Goal: Contribute content: Add original content to the website for others to see

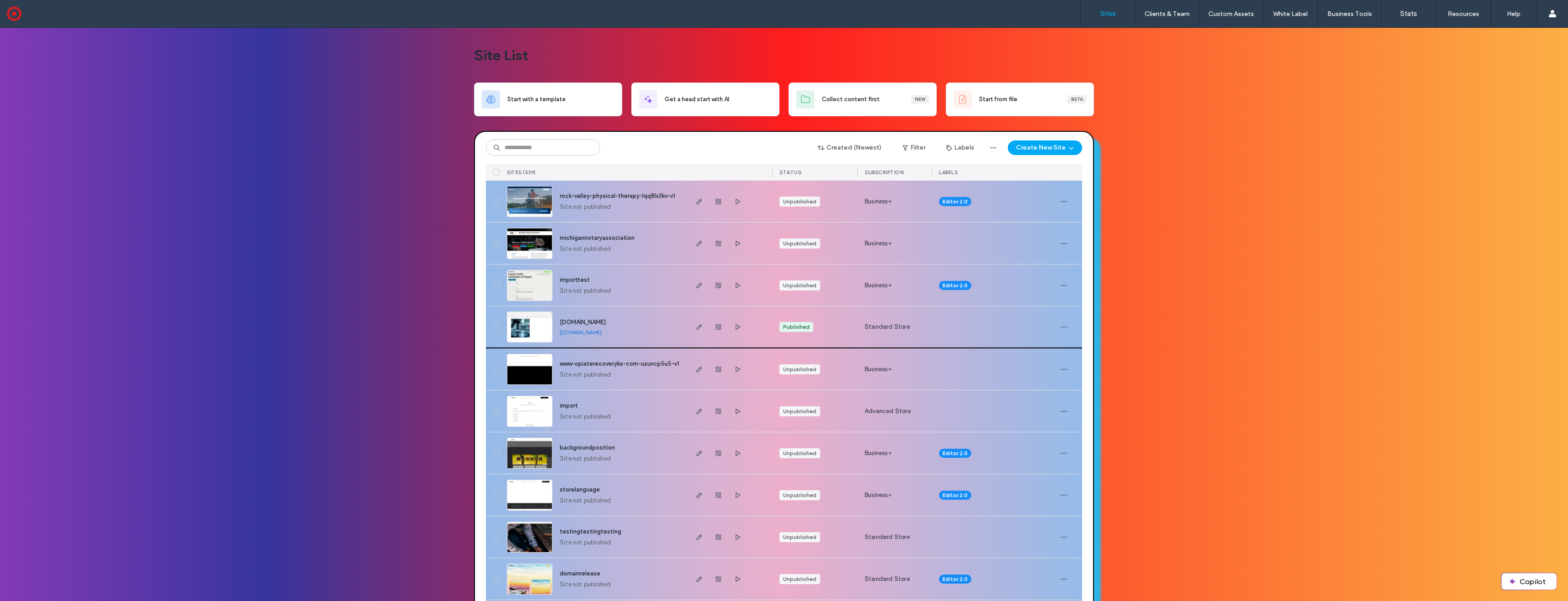
click at [530, 322] on img at bounding box center [529, 343] width 44 height 62
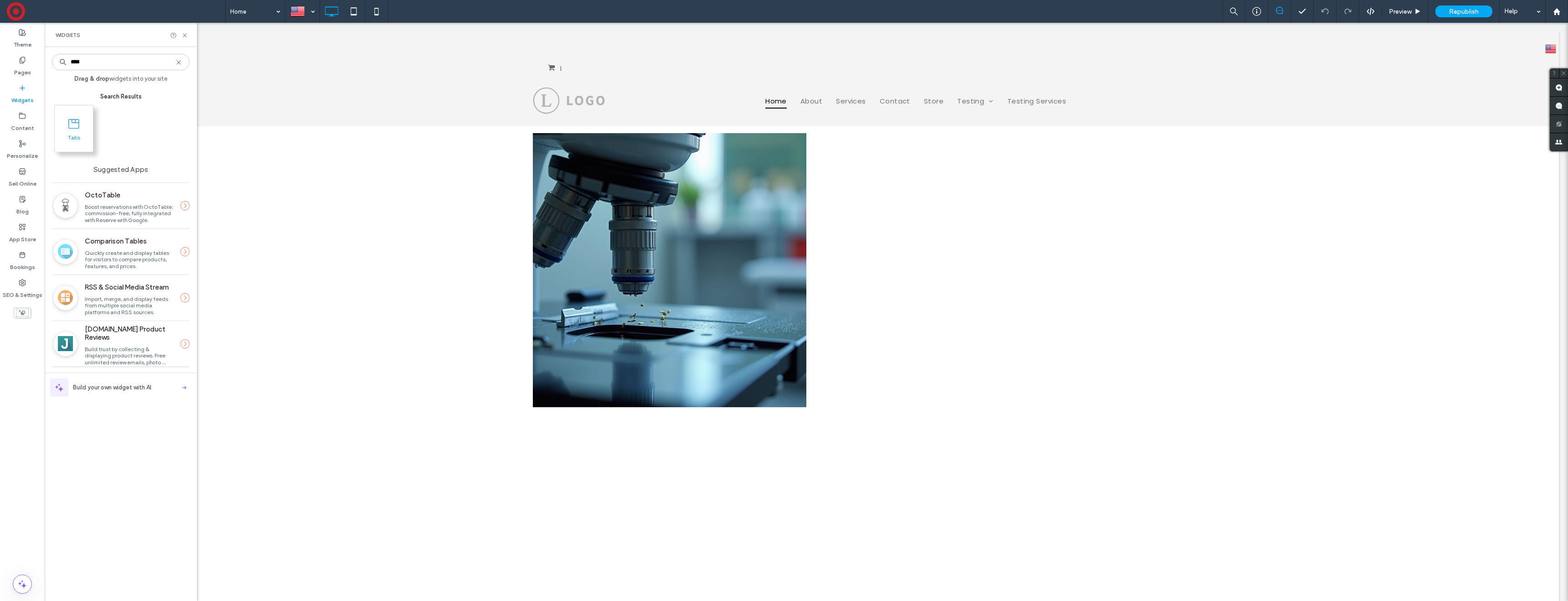
type input "****"
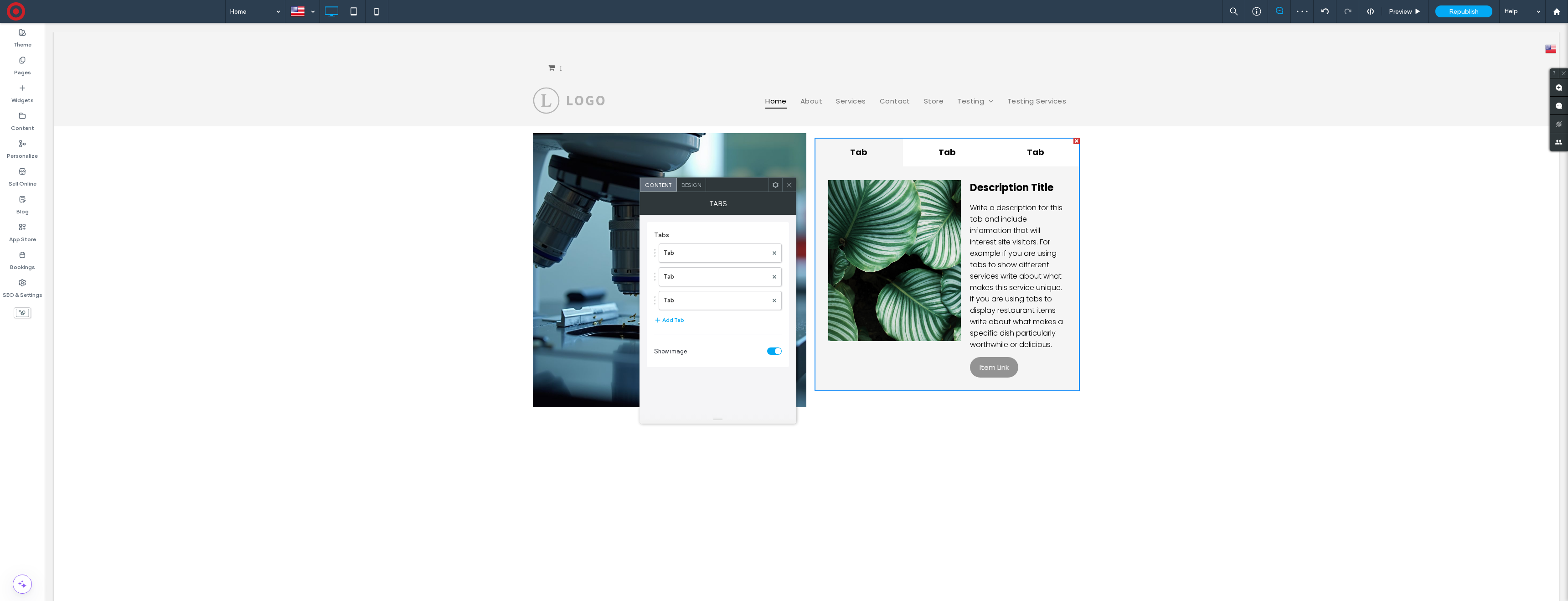
click at [693, 184] on span "Design" at bounding box center [691, 185] width 19 height 7
click at [788, 183] on icon at bounding box center [789, 185] width 7 height 7
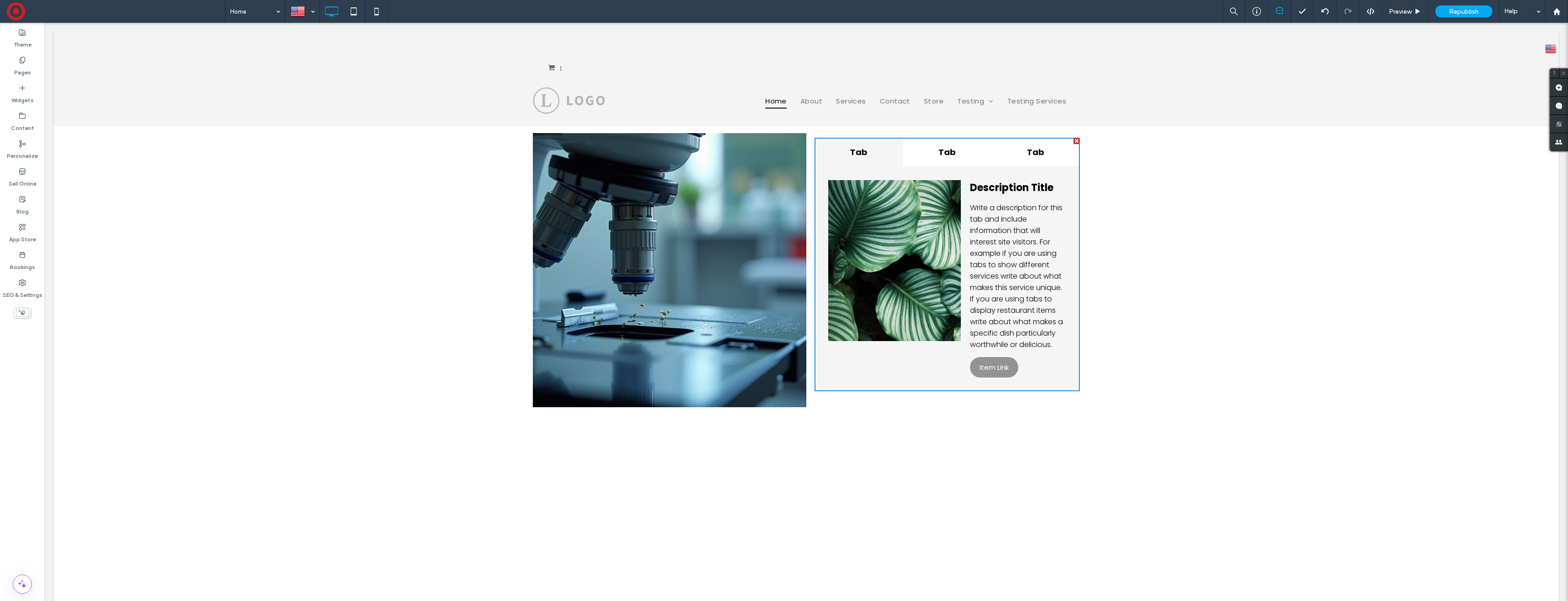
scroll to position [138, 0]
click at [381, 12] on icon at bounding box center [377, 12] width 18 height 18
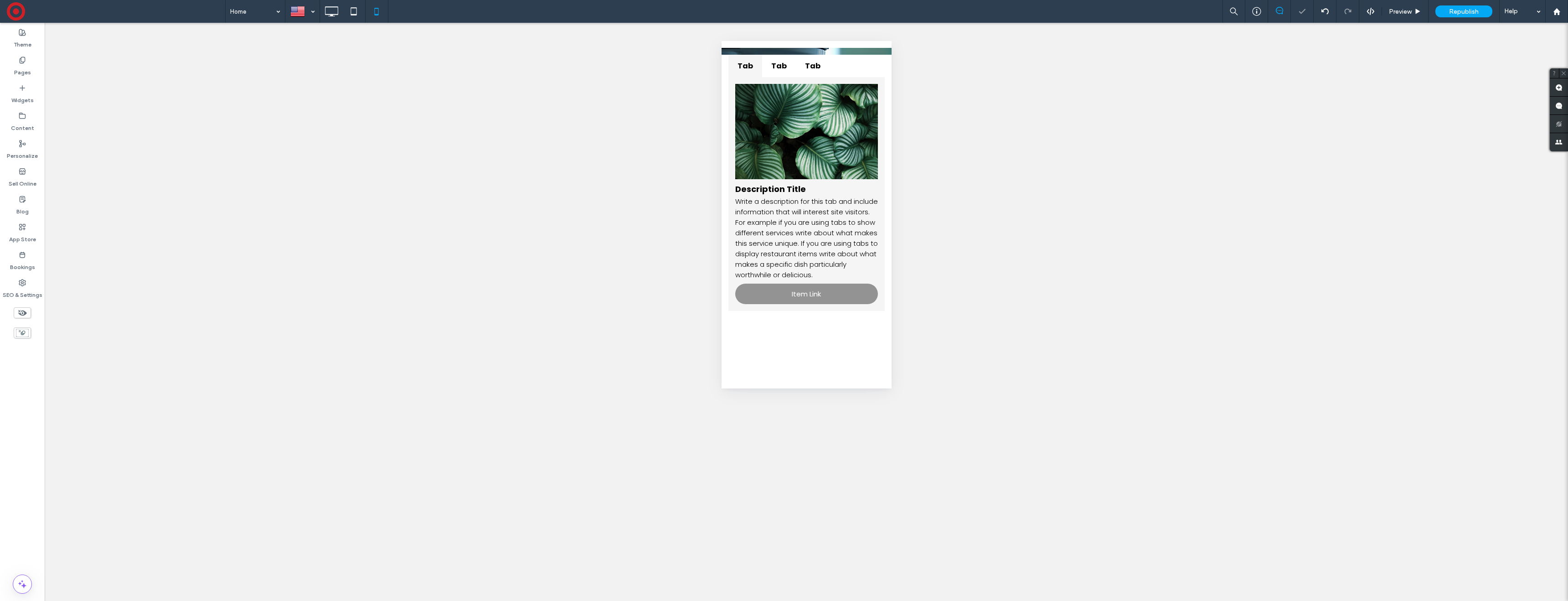
scroll to position [0, 0]
click at [785, 219] on span at bounding box center [806, 183] width 156 height 256
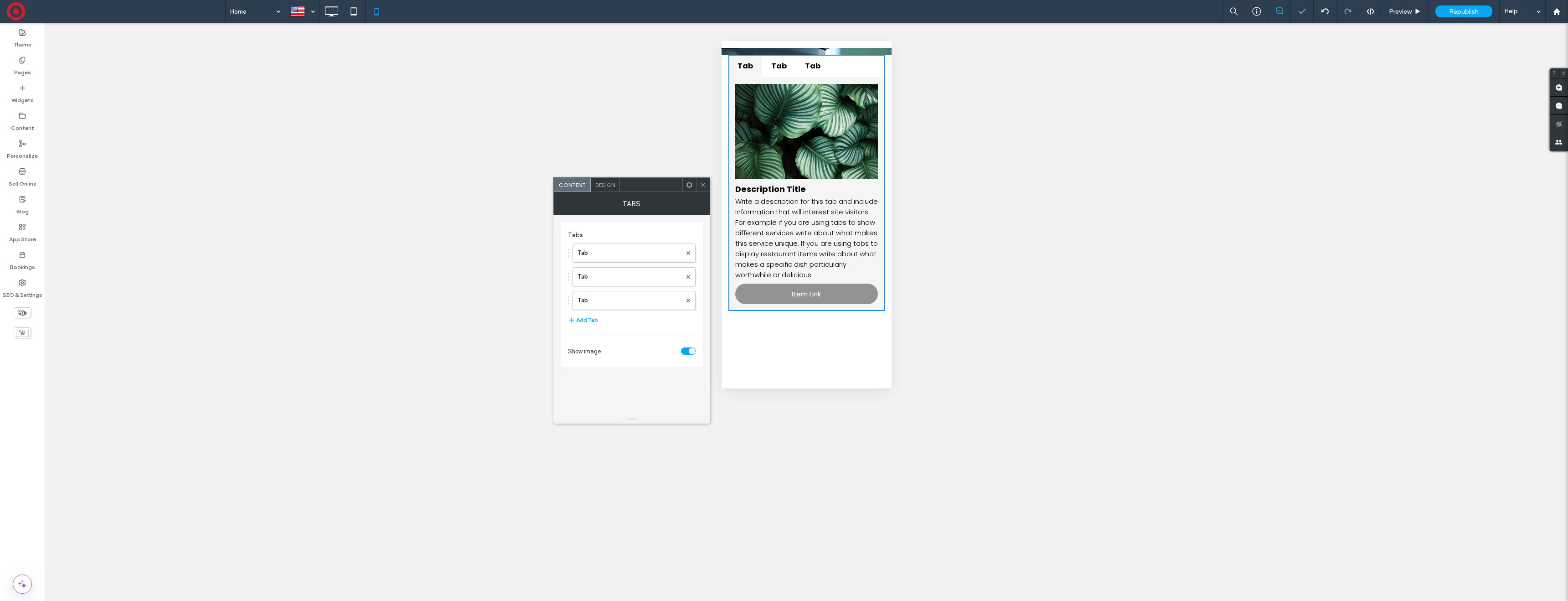
click at [603, 180] on div "Design" at bounding box center [605, 185] width 29 height 13
click at [692, 245] on span at bounding box center [691, 245] width 5 height 7
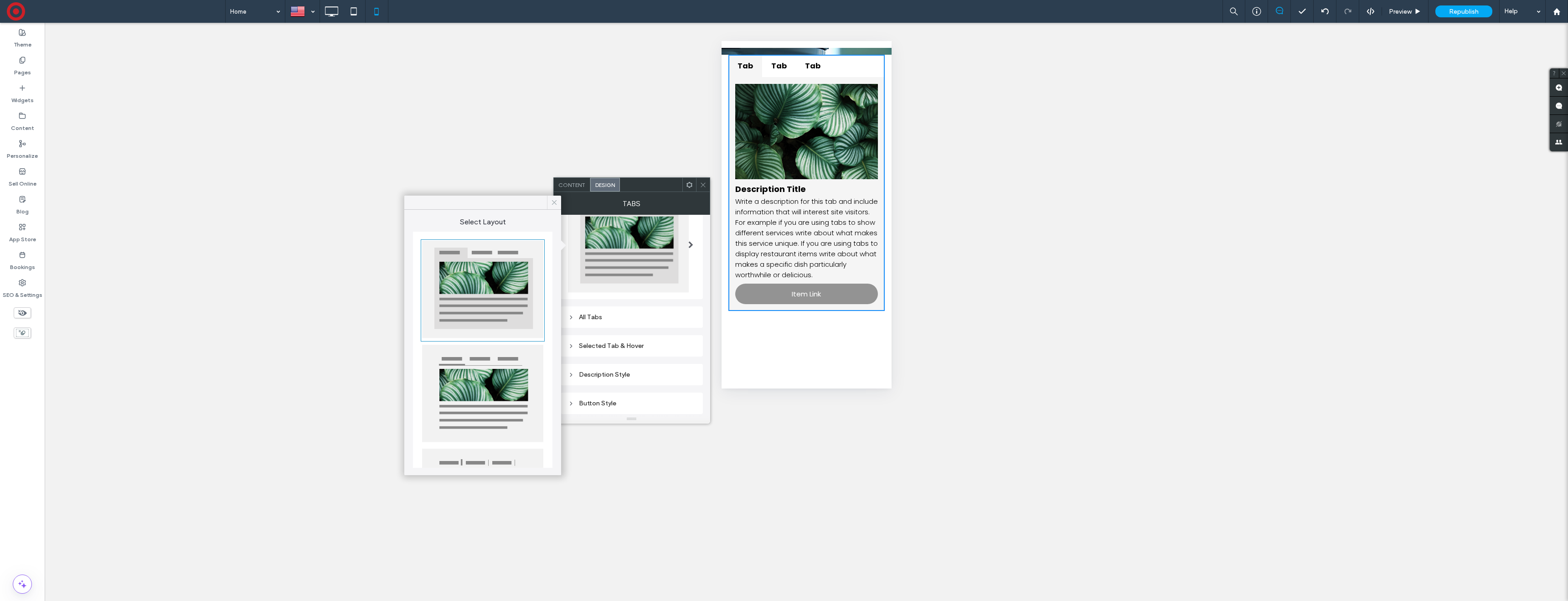
click at [556, 202] on icon at bounding box center [554, 202] width 8 height 8
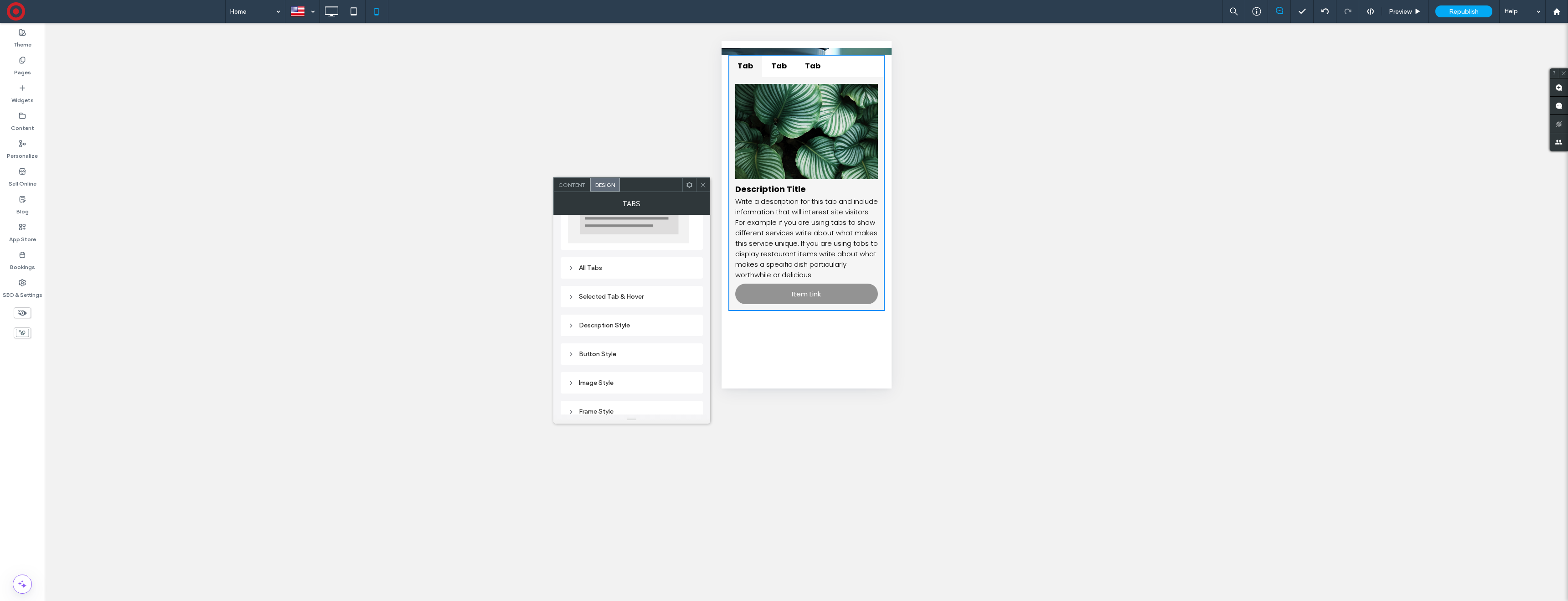
scroll to position [0, 0]
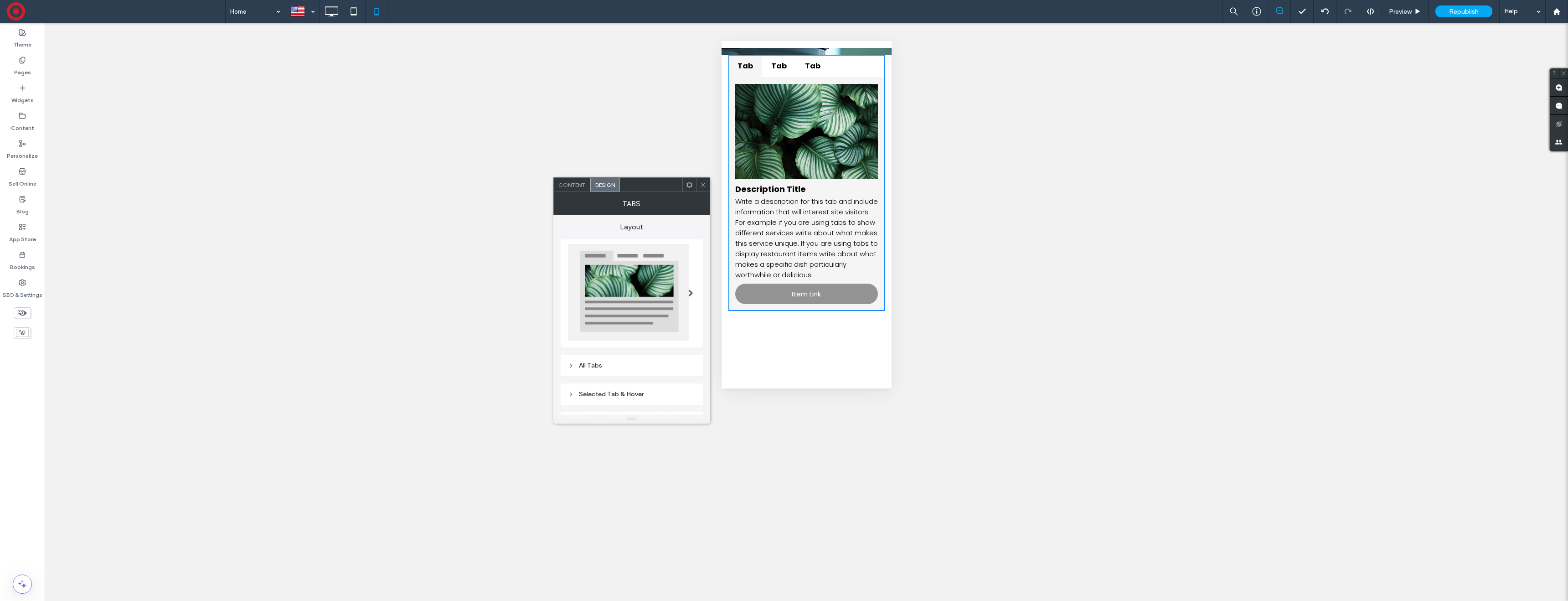
click at [640, 364] on div "All Tabs" at bounding box center [632, 365] width 128 height 8
click at [692, 257] on div "toggle" at bounding box center [688, 261] width 15 height 7
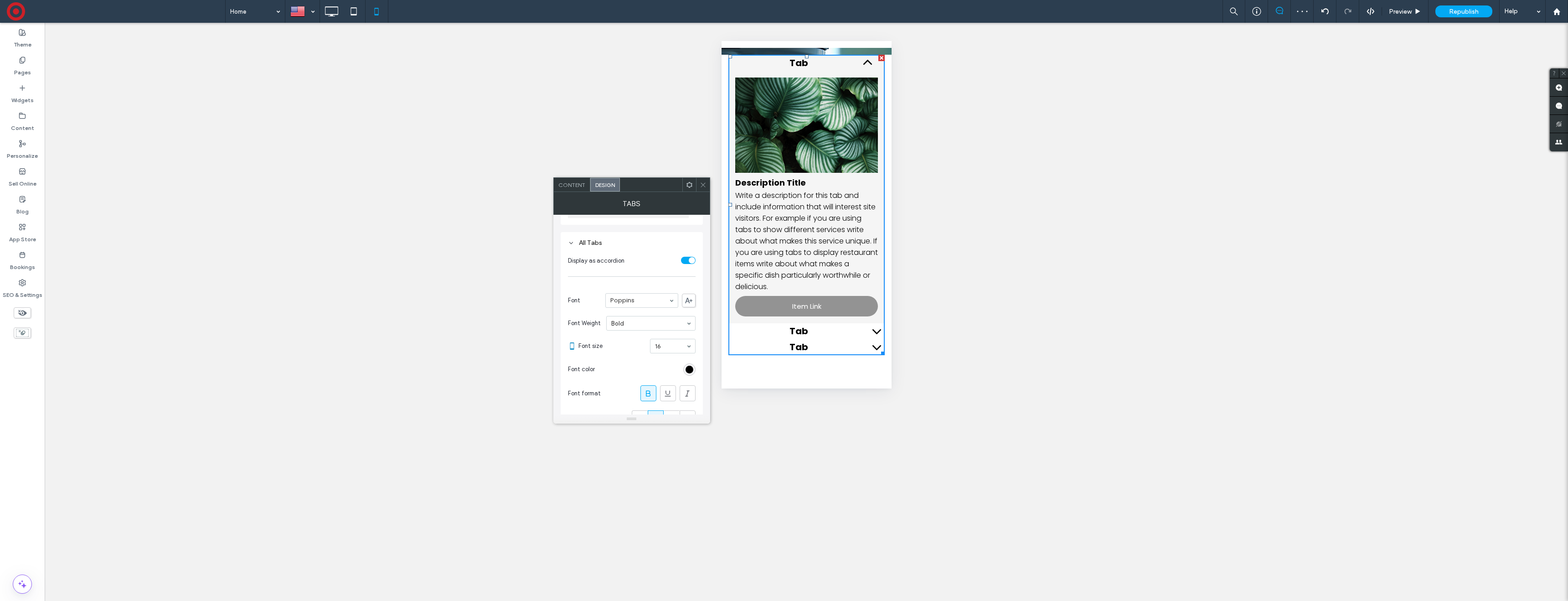
click at [703, 183] on icon at bounding box center [702, 185] width 7 height 7
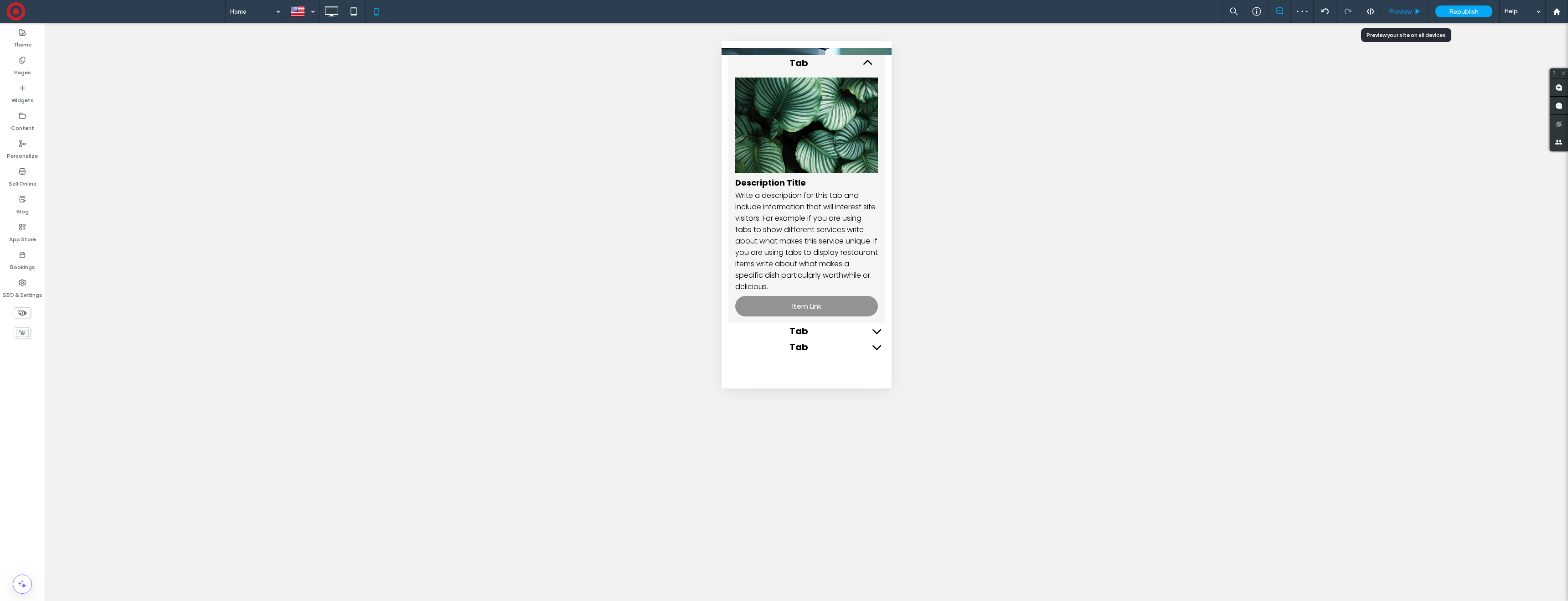
click at [1402, 8] on span "Preview" at bounding box center [1400, 12] width 23 height 8
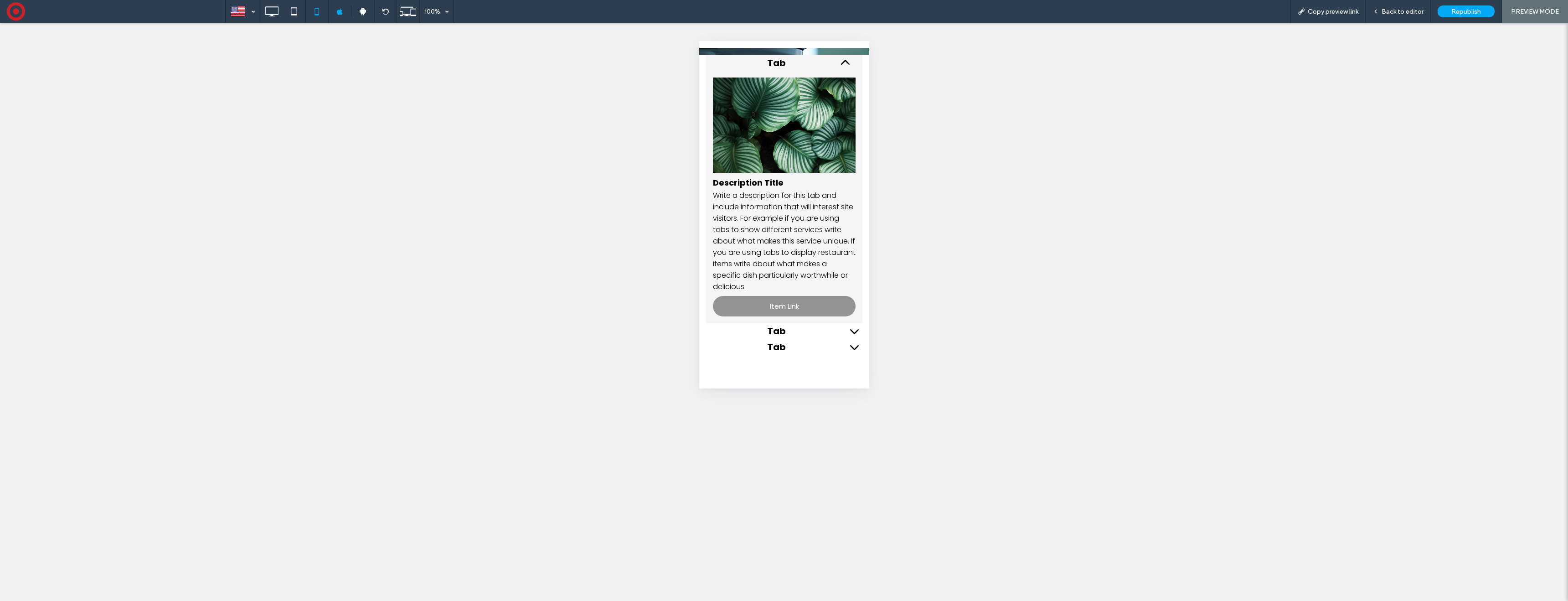
click at [844, 61] on icon at bounding box center [845, 62] width 9 height 5
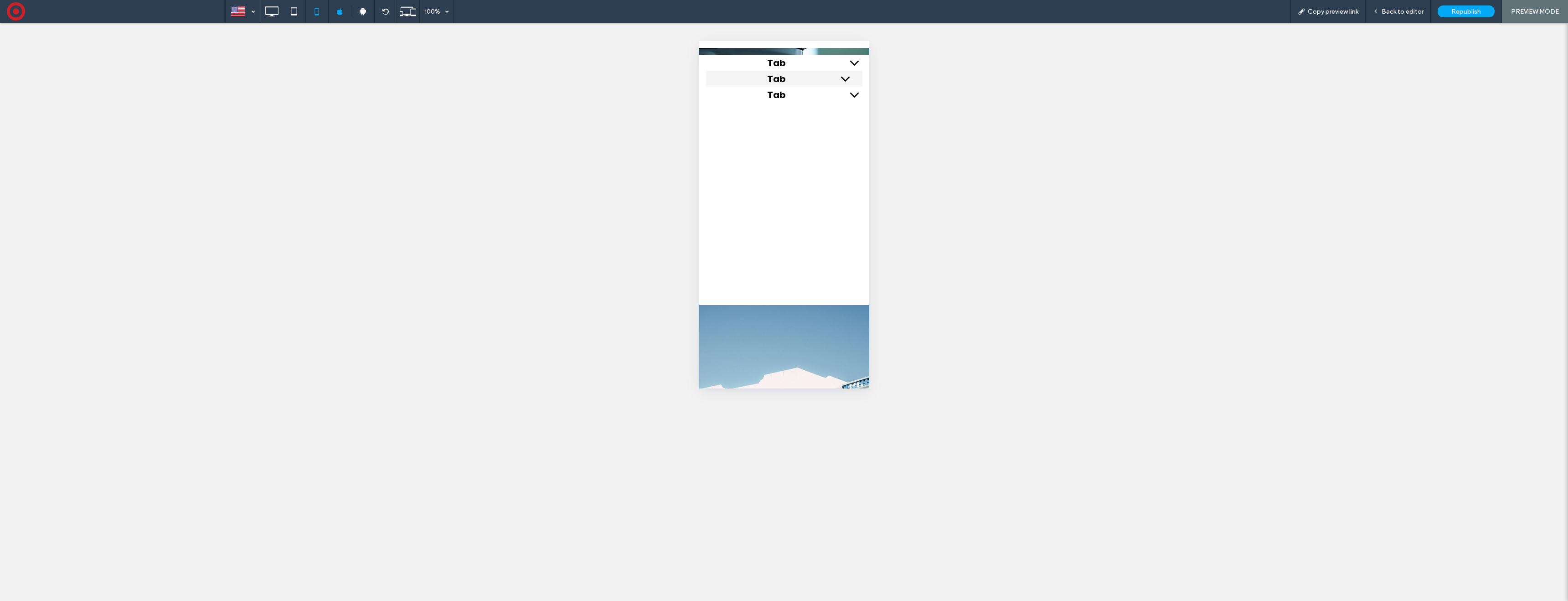
click at [852, 80] on icon at bounding box center [845, 79] width 16 height 16
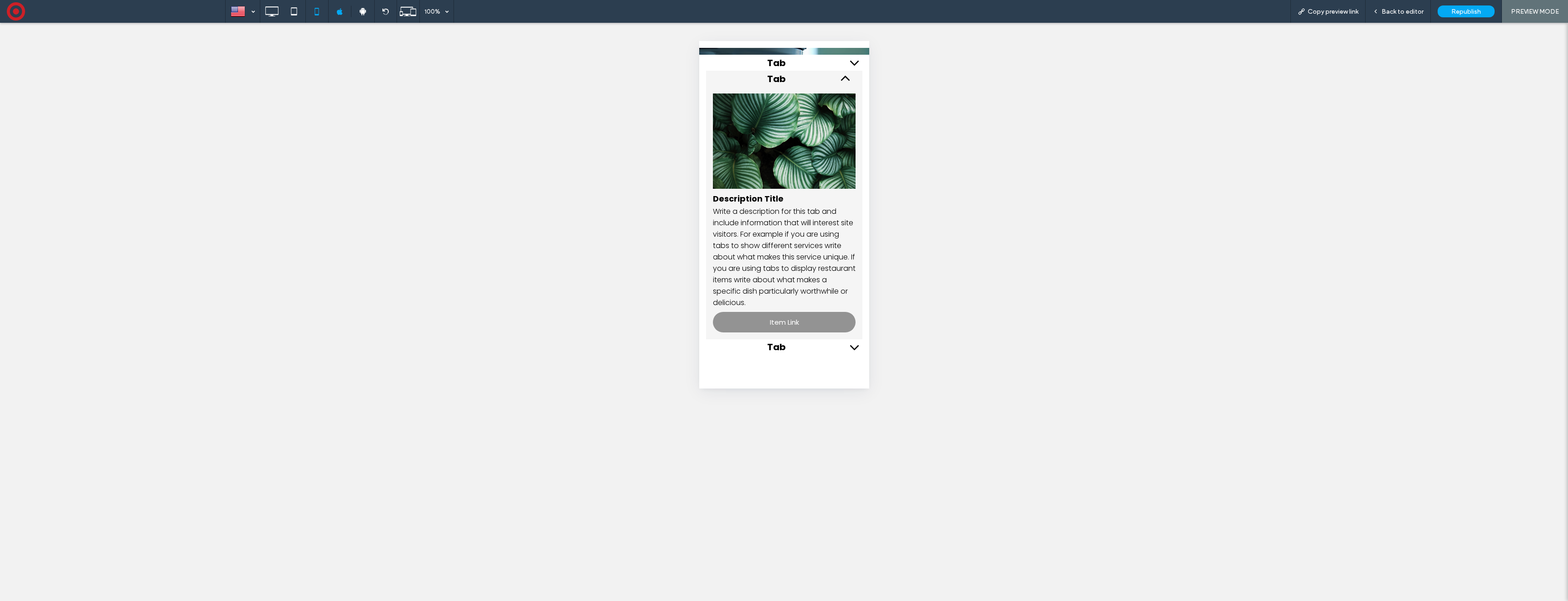
click at [848, 77] on icon at bounding box center [845, 79] width 16 height 16
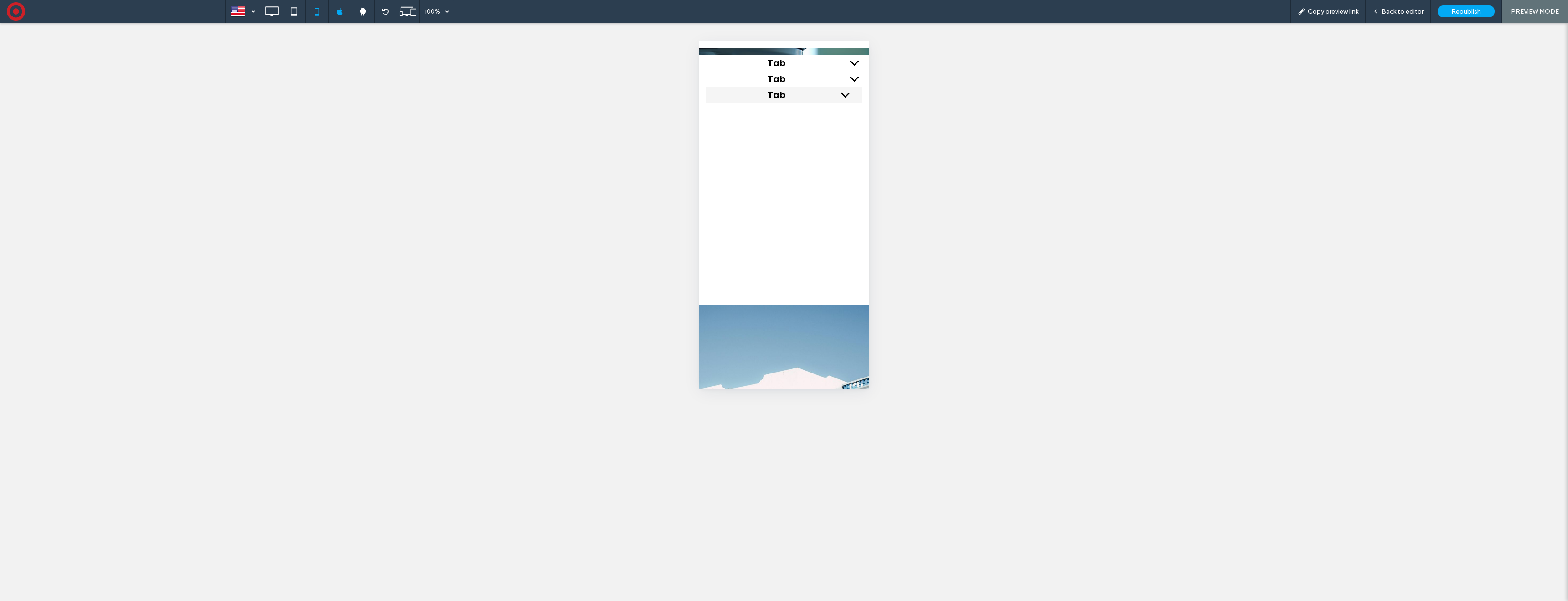
click at [849, 94] on icon at bounding box center [845, 94] width 16 height 16
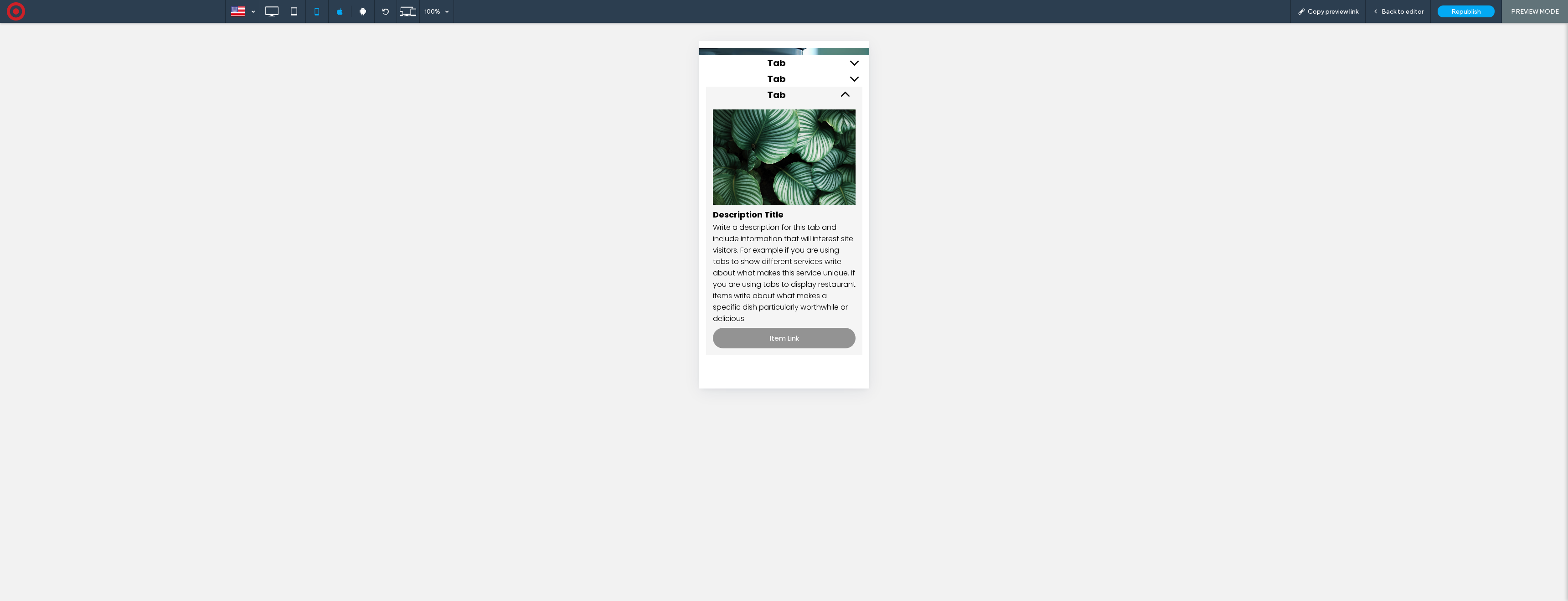
click at [844, 94] on icon at bounding box center [845, 94] width 16 height 16
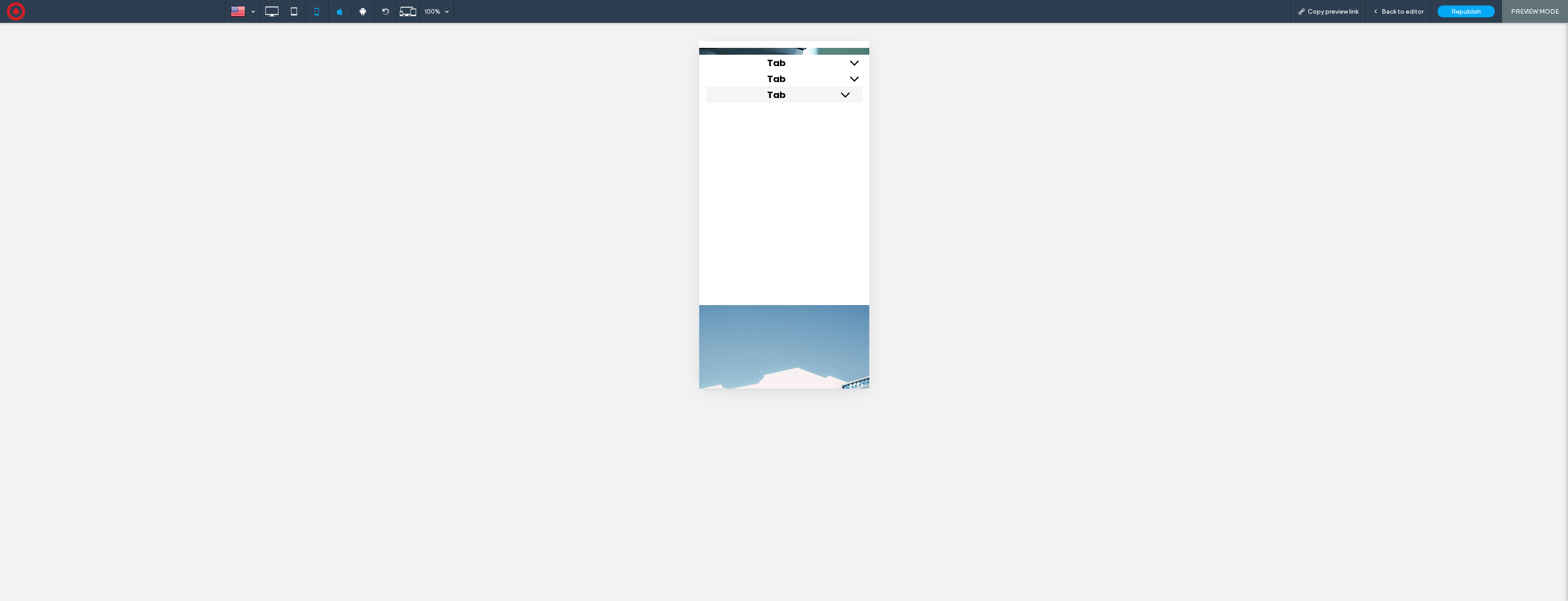
click at [811, 96] on span "Tab" at bounding box center [775, 95] width 122 height 13
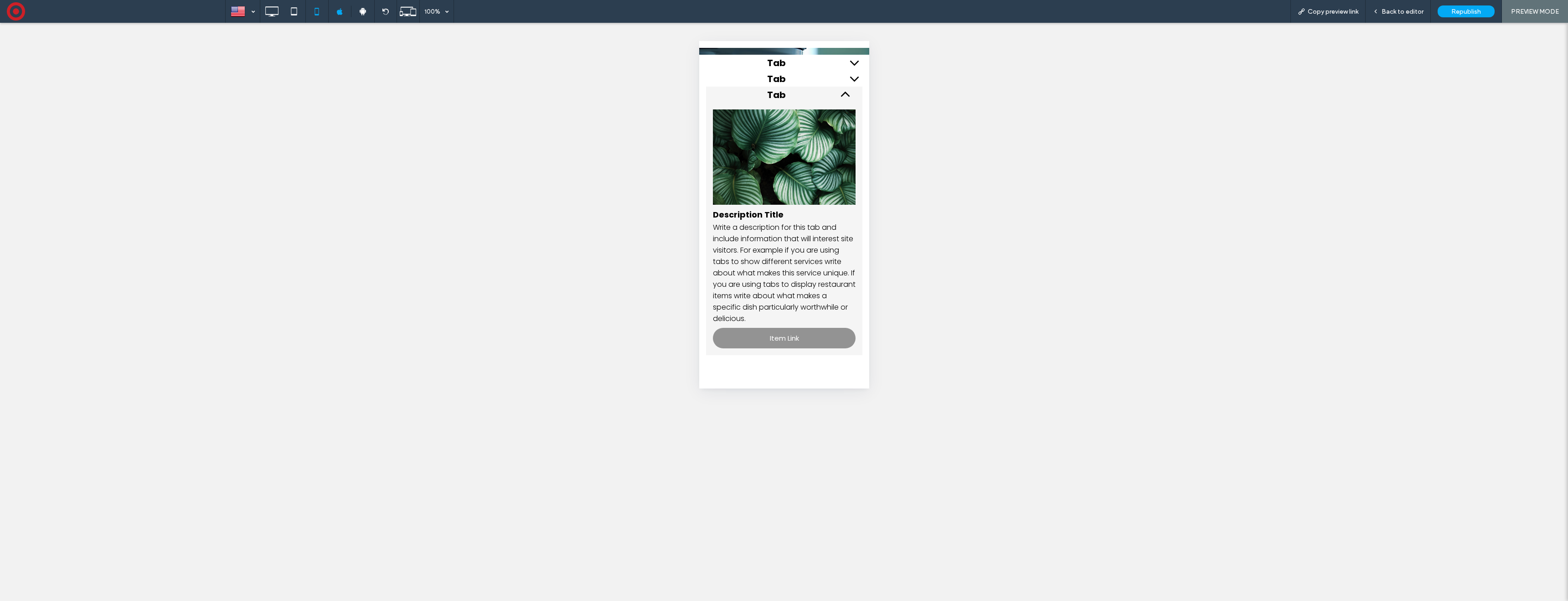
click at [827, 96] on span "Tab" at bounding box center [775, 95] width 122 height 13
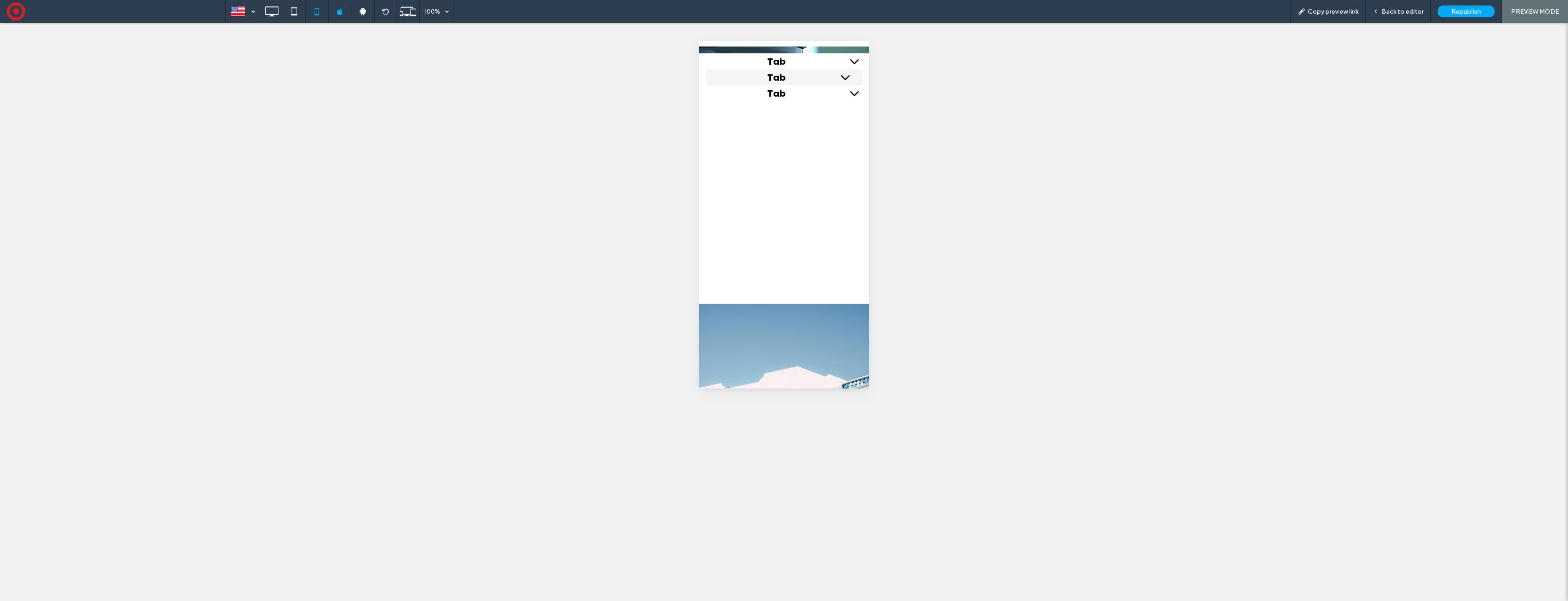
scroll to position [2, 0]
click at [1396, 13] on span "Back to editor" at bounding box center [1402, 12] width 42 height 8
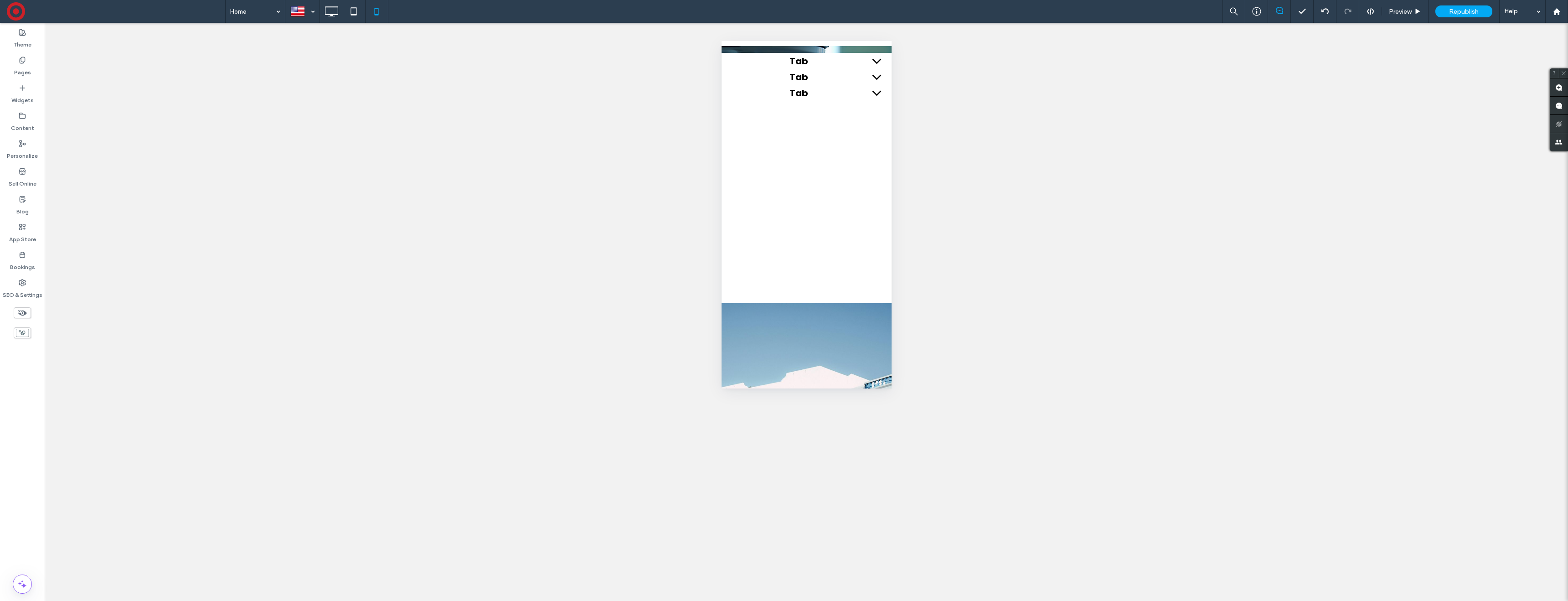
scroll to position [1, 0]
click at [1401, 12] on span "Preview" at bounding box center [1400, 12] width 23 height 8
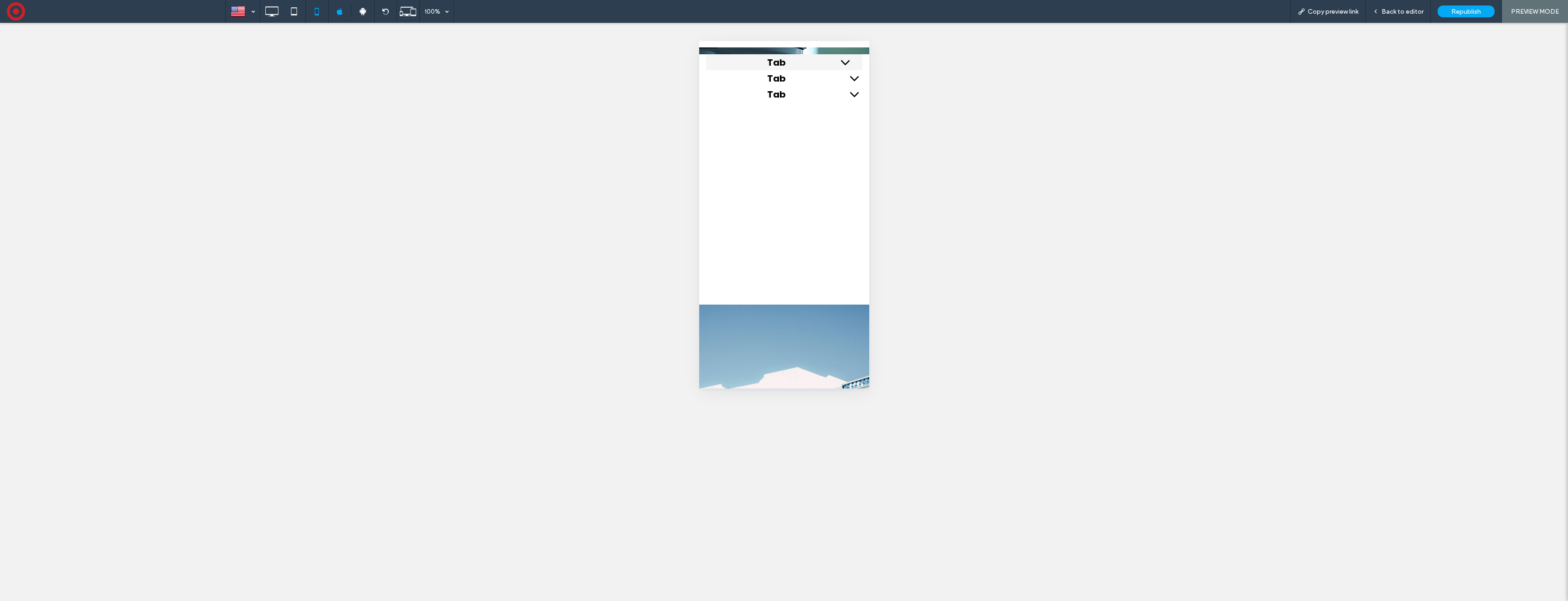
click at [785, 61] on span "Tab" at bounding box center [775, 62] width 122 height 13
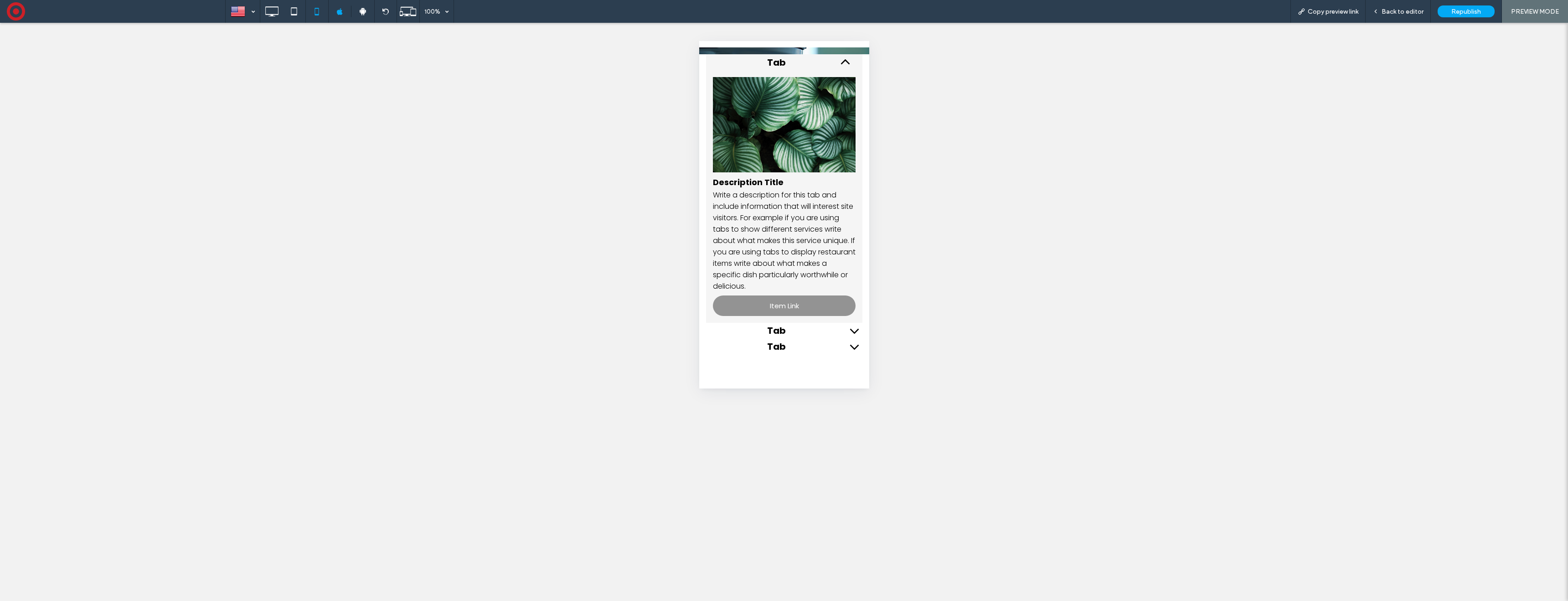
click at [802, 62] on span "Tab" at bounding box center [775, 62] width 122 height 13
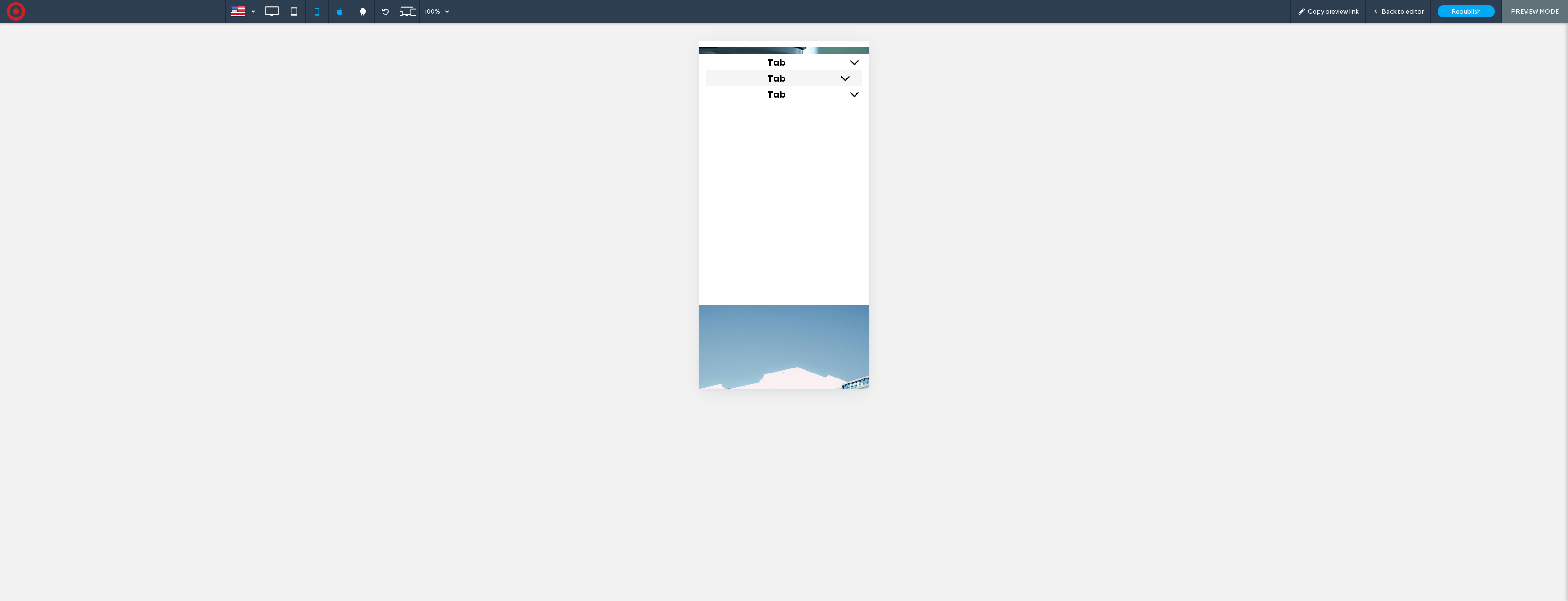
click at [808, 79] on span "Tab" at bounding box center [775, 79] width 122 height 13
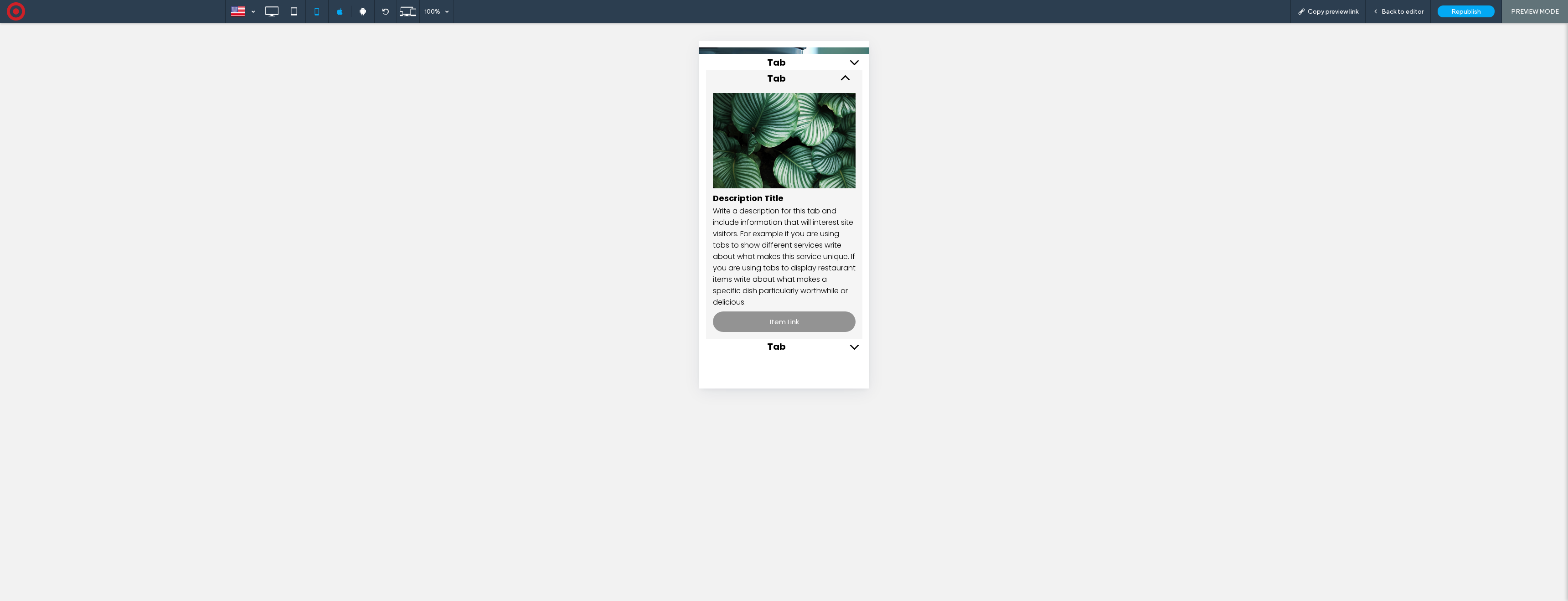
click at [809, 80] on span "Tab" at bounding box center [775, 79] width 122 height 13
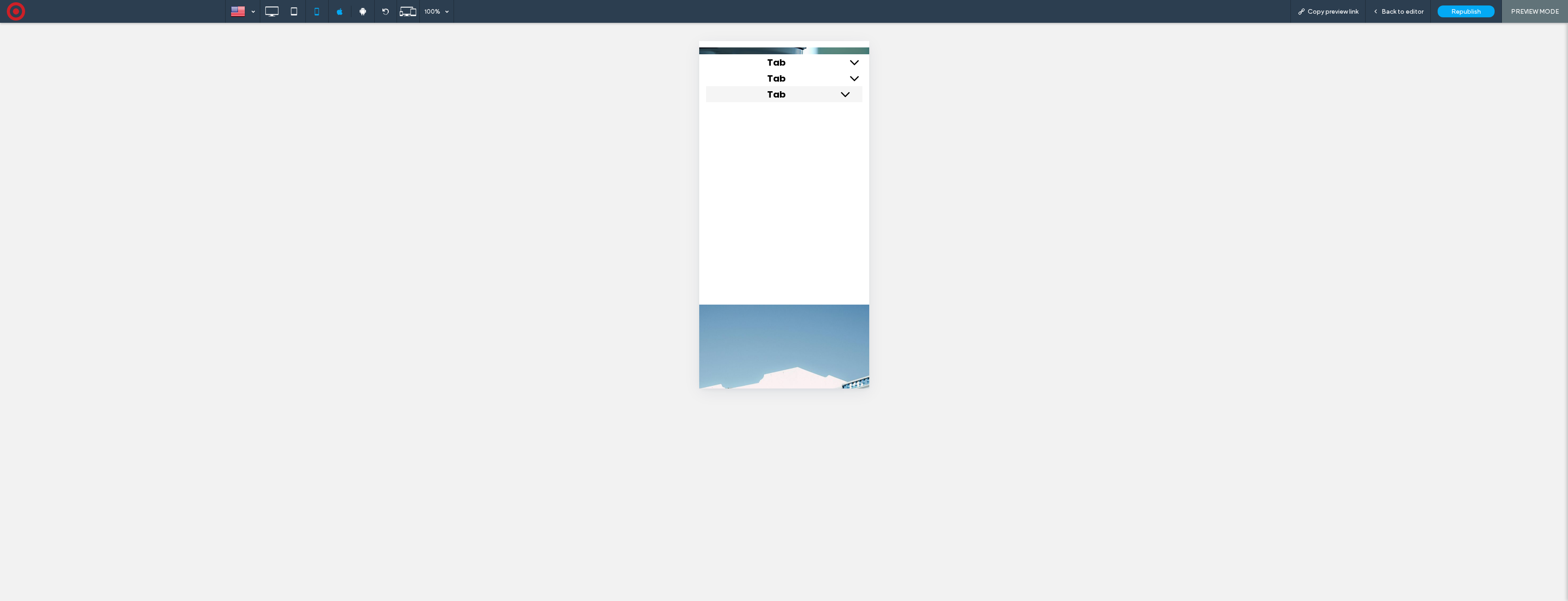
drag, startPoint x: 813, startPoint y: 96, endPoint x: 1601, endPoint y: 122, distance: 788.4
click at [813, 96] on span "Tab" at bounding box center [775, 94] width 122 height 13
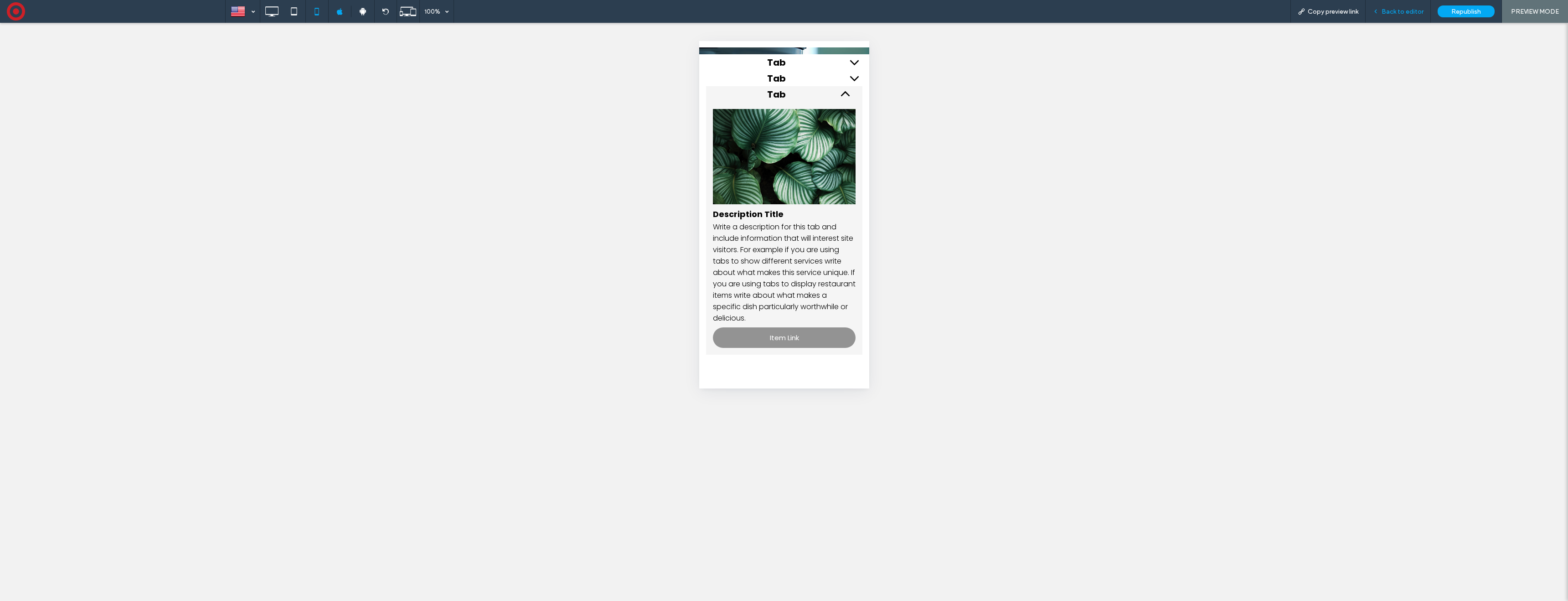
click at [1393, 10] on span "Back to editor" at bounding box center [1402, 12] width 42 height 8
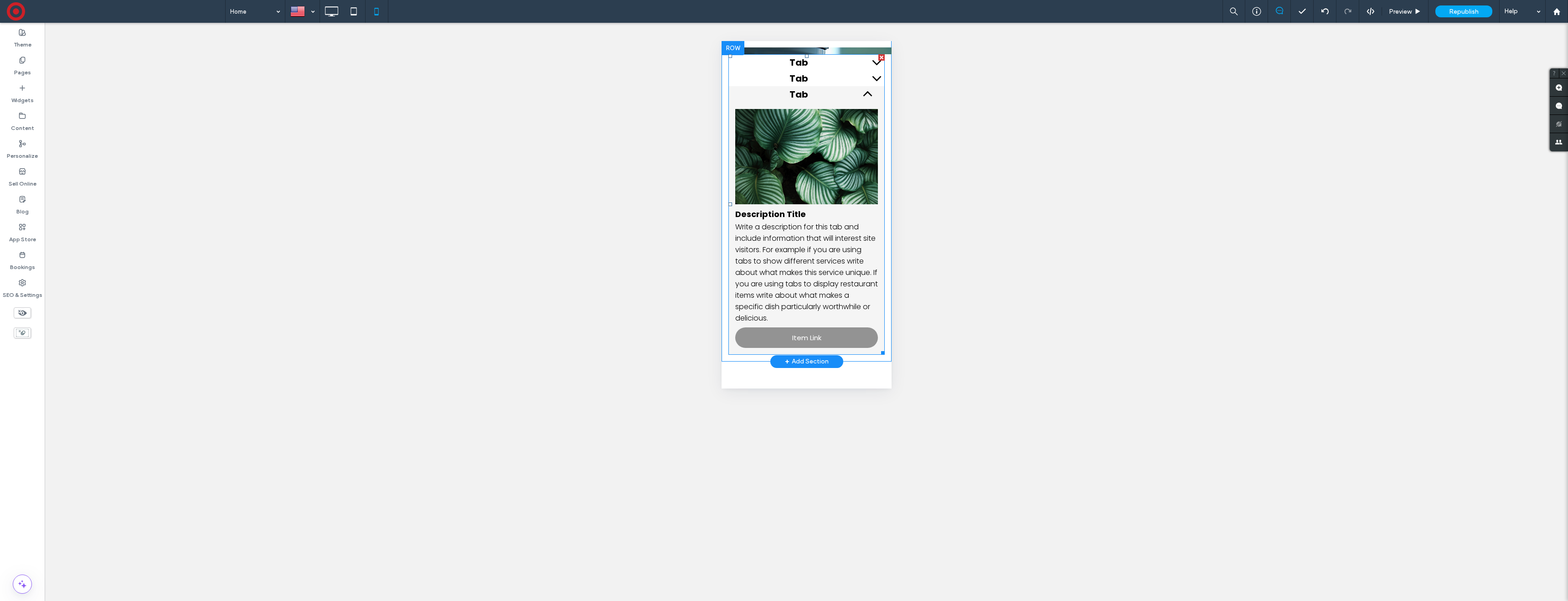
click at [854, 93] on span at bounding box center [806, 204] width 156 height 300
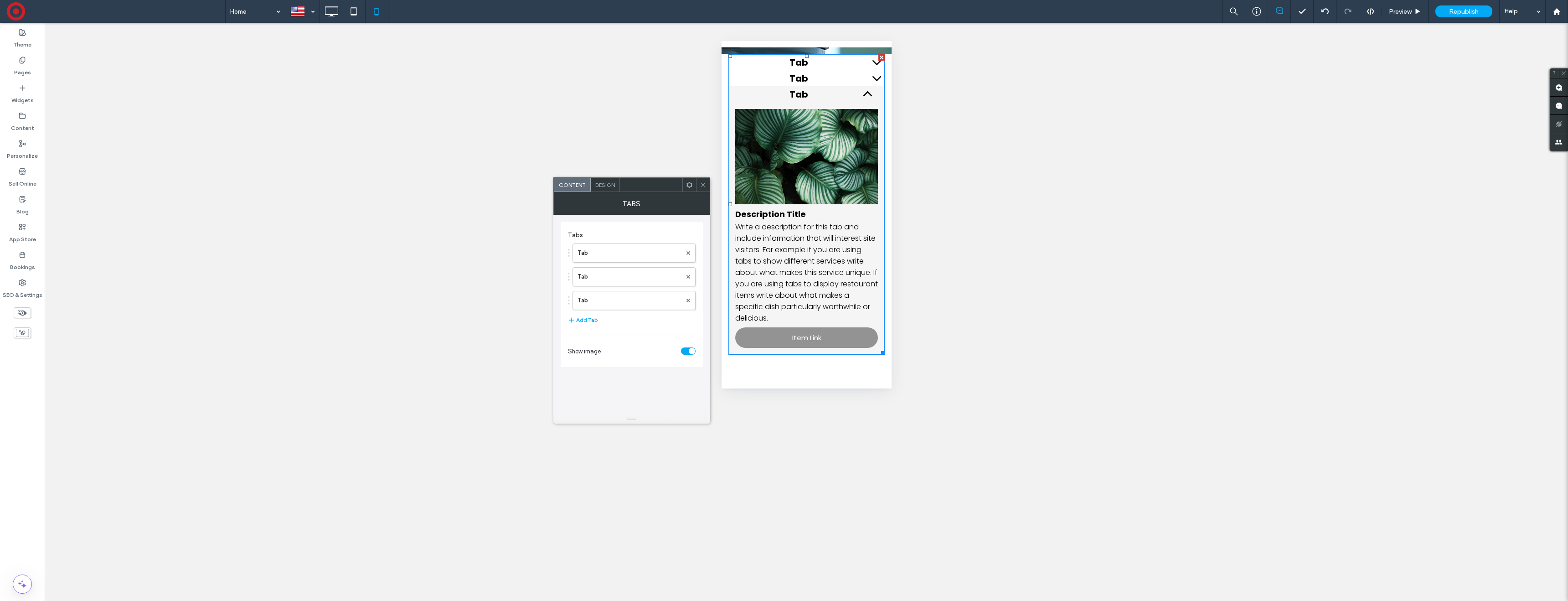
click at [603, 183] on span "Design" at bounding box center [605, 185] width 19 height 7
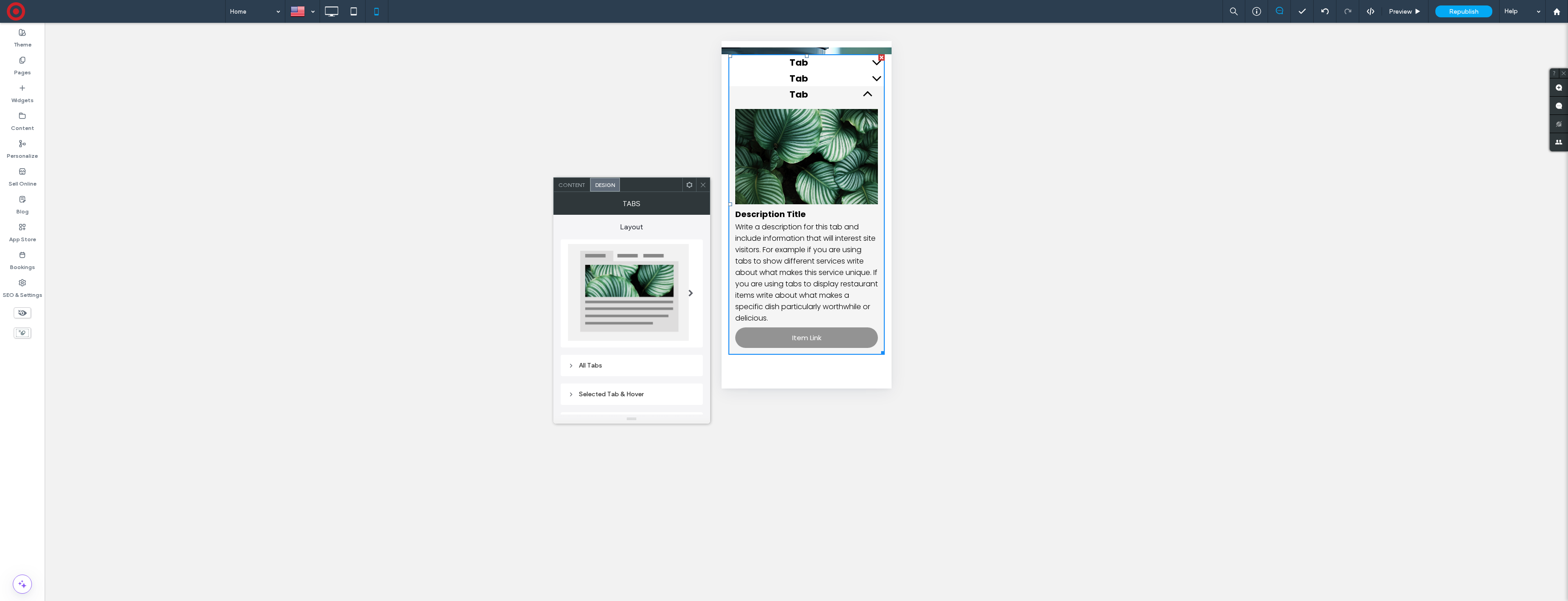
scroll to position [55, 0]
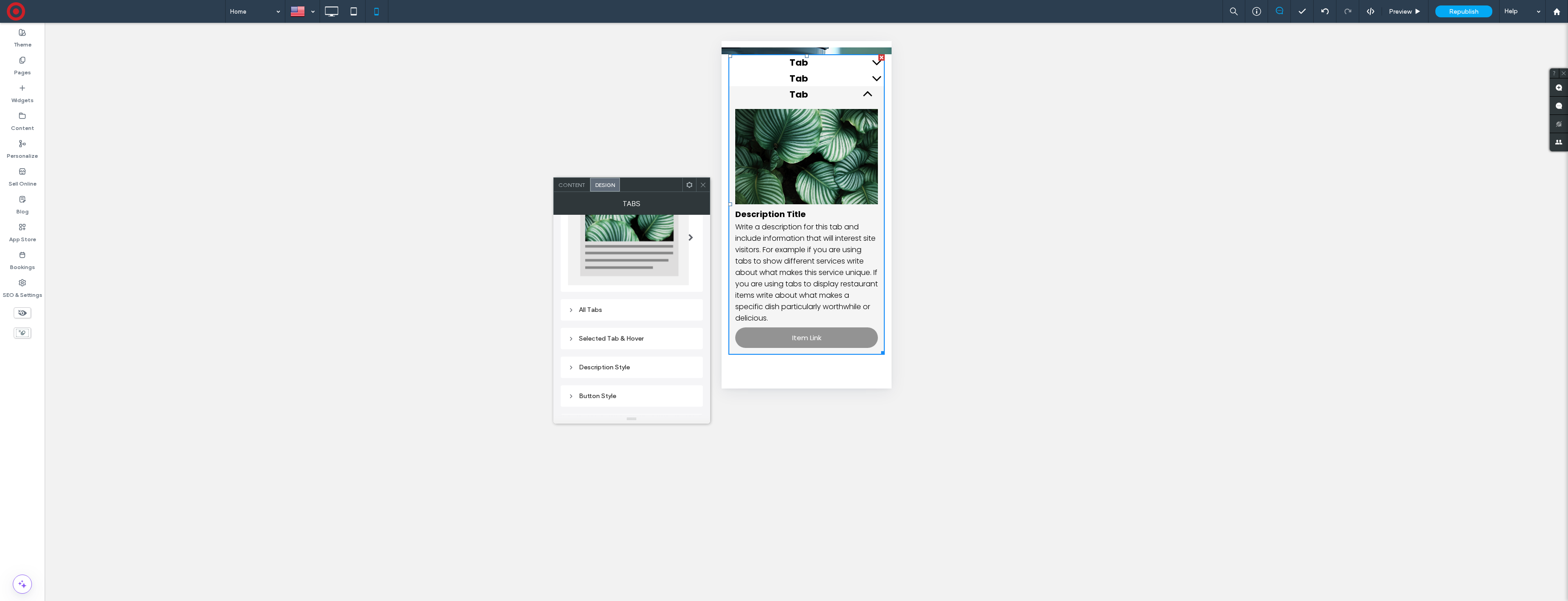
click at [617, 309] on div "All Tabs" at bounding box center [632, 309] width 128 height 8
click at [670, 277] on input at bounding box center [670, 280] width 31 height 6
click at [638, 333] on use at bounding box center [639, 334] width 7 height 5
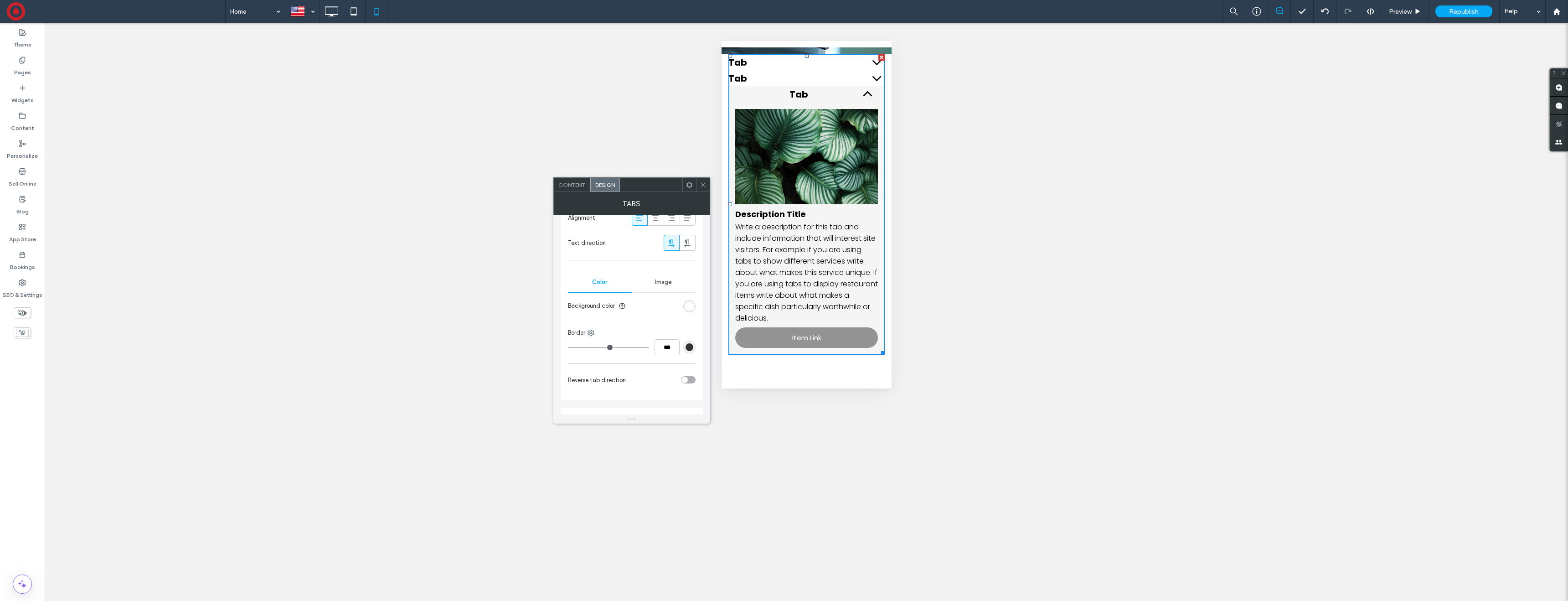
scroll to position [466, 0]
click at [632, 277] on div "Selected Tab & Hover" at bounding box center [632, 275] width 128 height 8
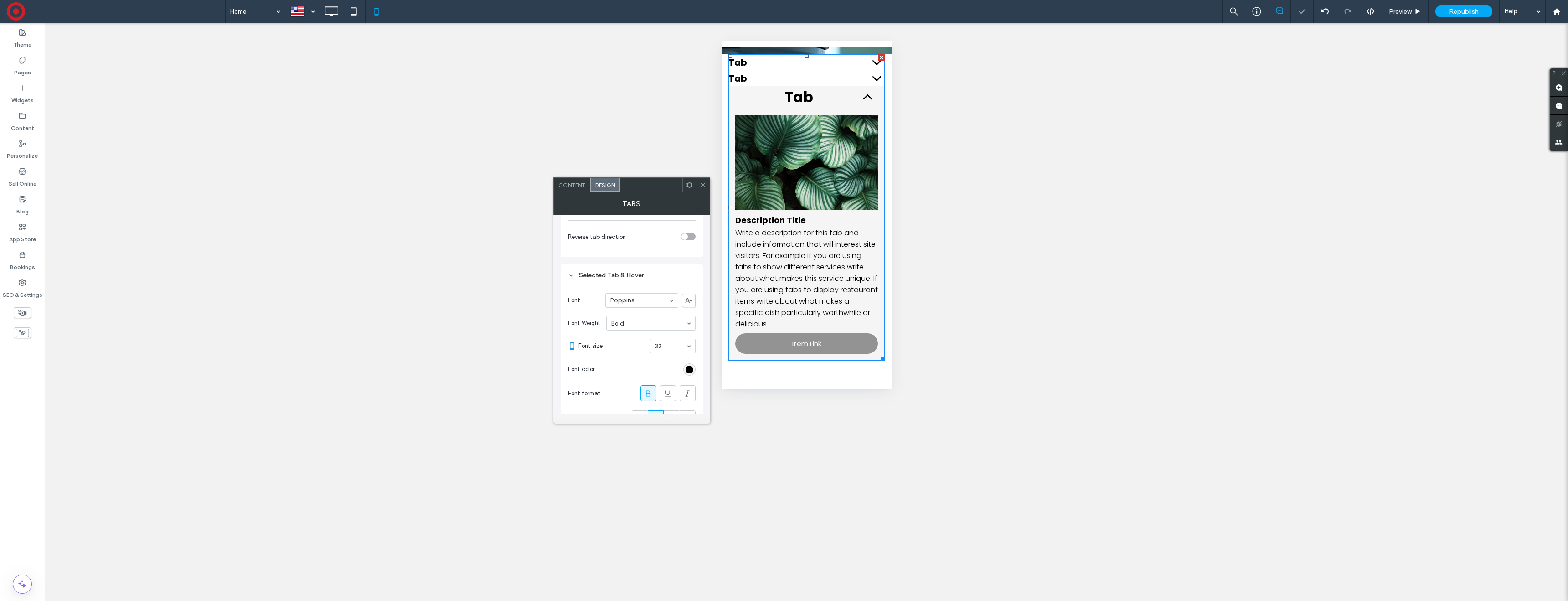
scroll to position [498, 0]
click at [670, 308] on div at bounding box center [673, 314] width 44 height 13
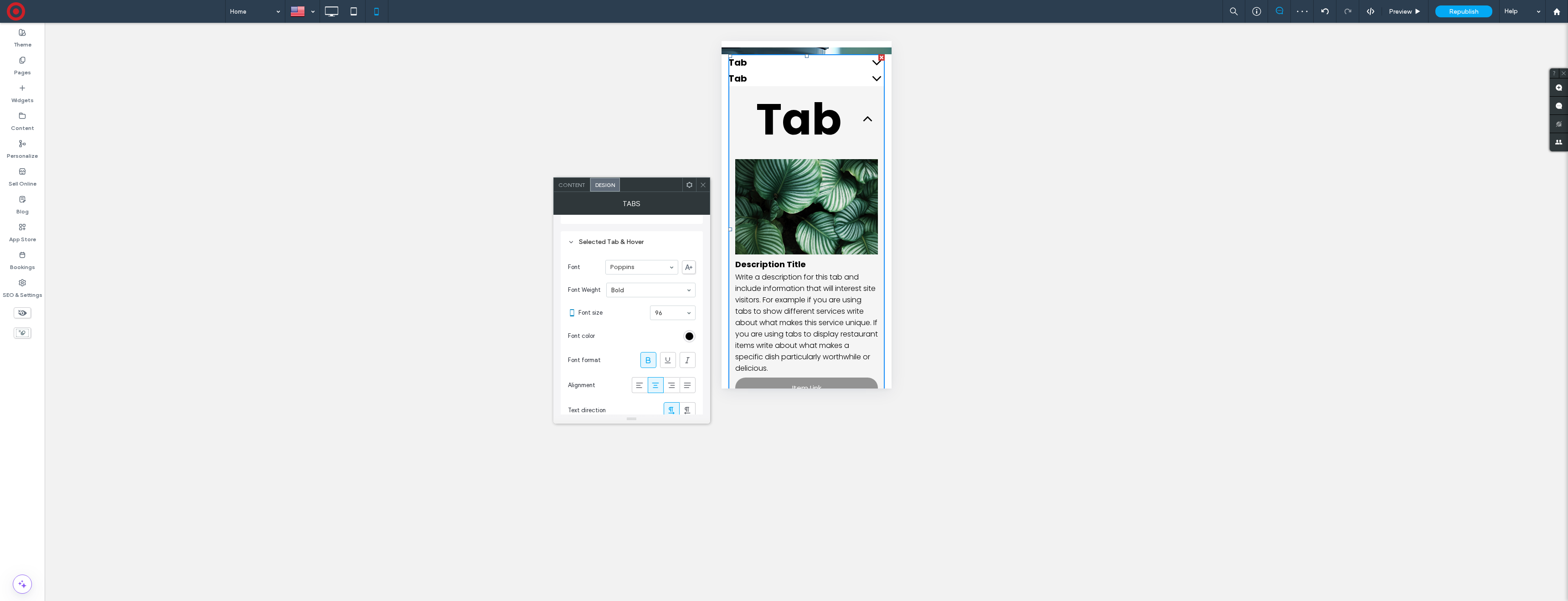
click at [678, 313] on input at bounding box center [670, 312] width 31 height 6
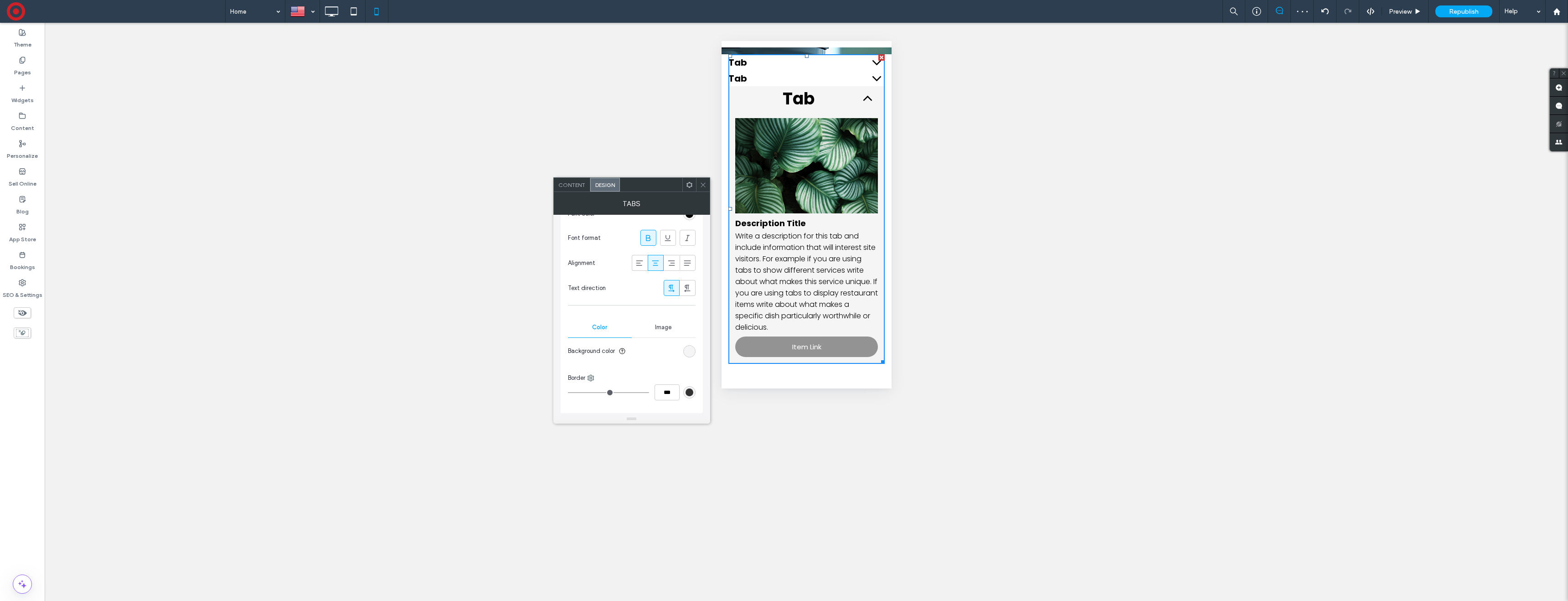
scroll to position [625, 0]
click at [639, 260] on icon at bounding box center [639, 259] width 9 height 9
click at [632, 357] on div "Description Style" at bounding box center [632, 362] width 128 height 12
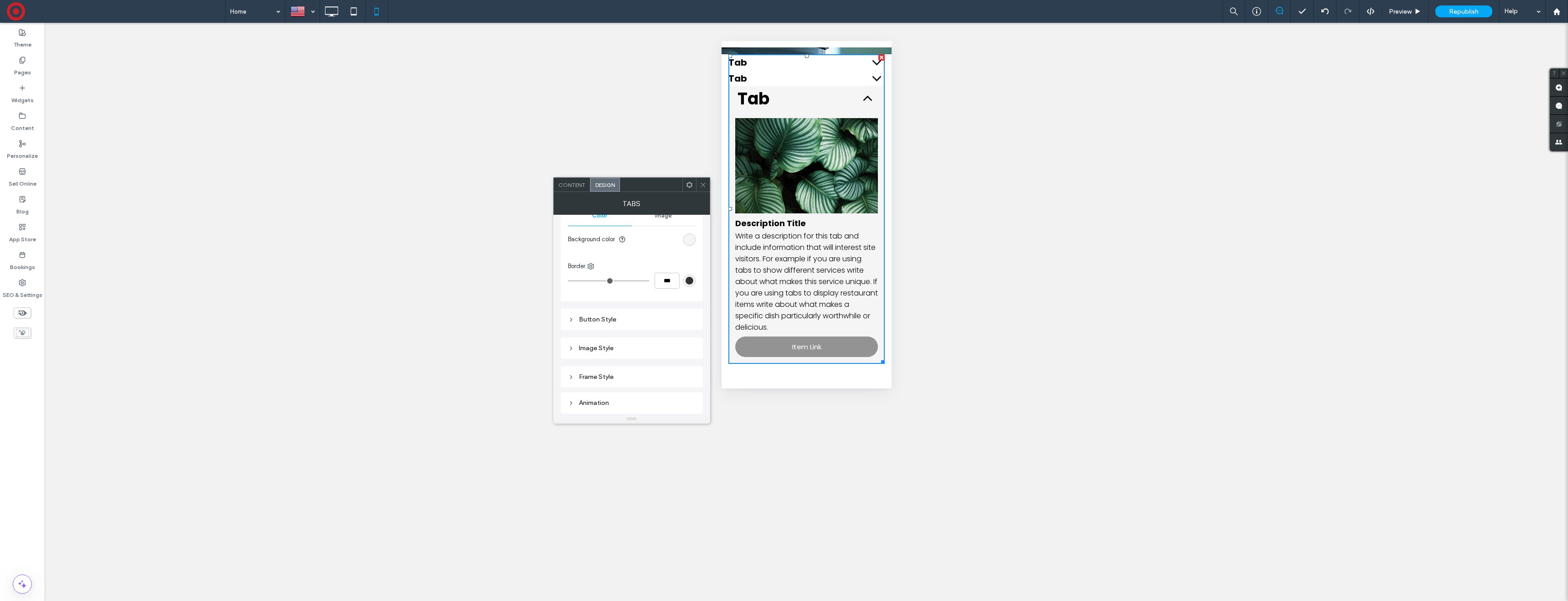
click at [618, 315] on div "Button Style" at bounding box center [632, 319] width 128 height 8
click at [607, 329] on div "Image Style" at bounding box center [632, 331] width 128 height 8
click at [610, 379] on div "Frame Style" at bounding box center [632, 378] width 128 height 8
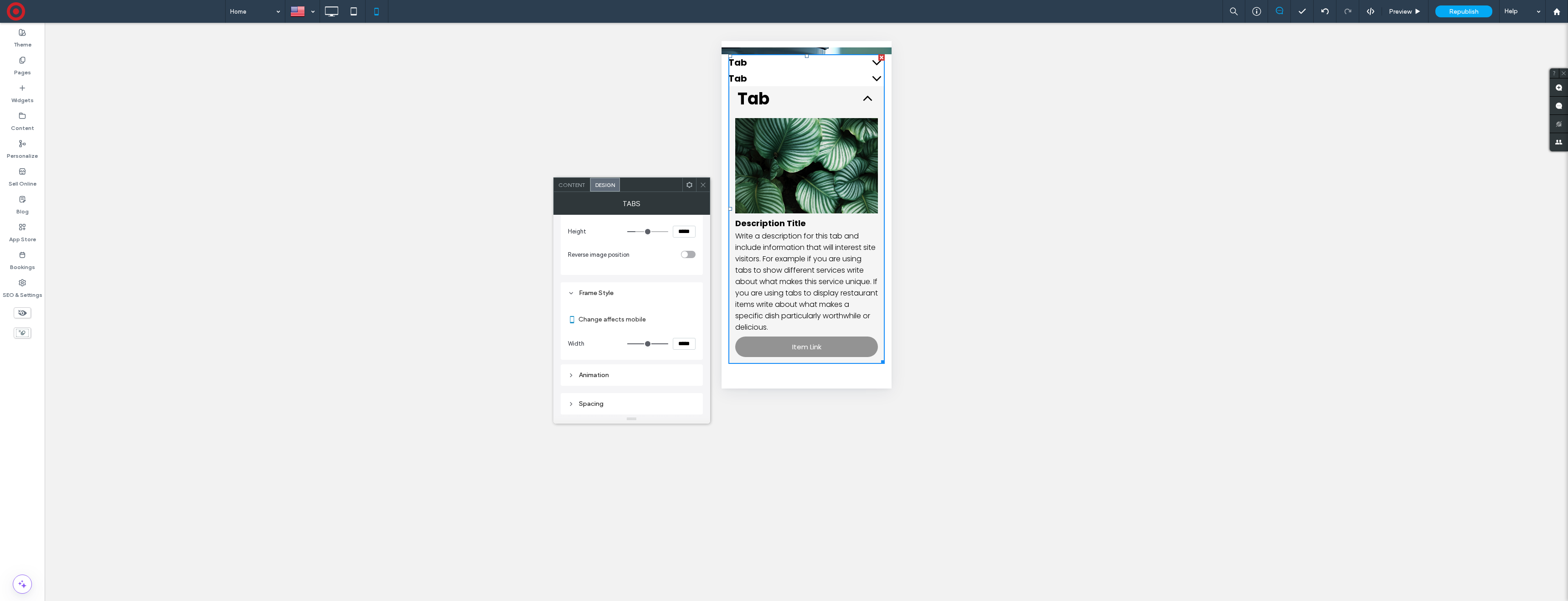
scroll to position [1718, 0]
click at [625, 373] on div "Animation" at bounding box center [632, 376] width 128 height 8
click at [704, 186] on use at bounding box center [702, 185] width 4 height 4
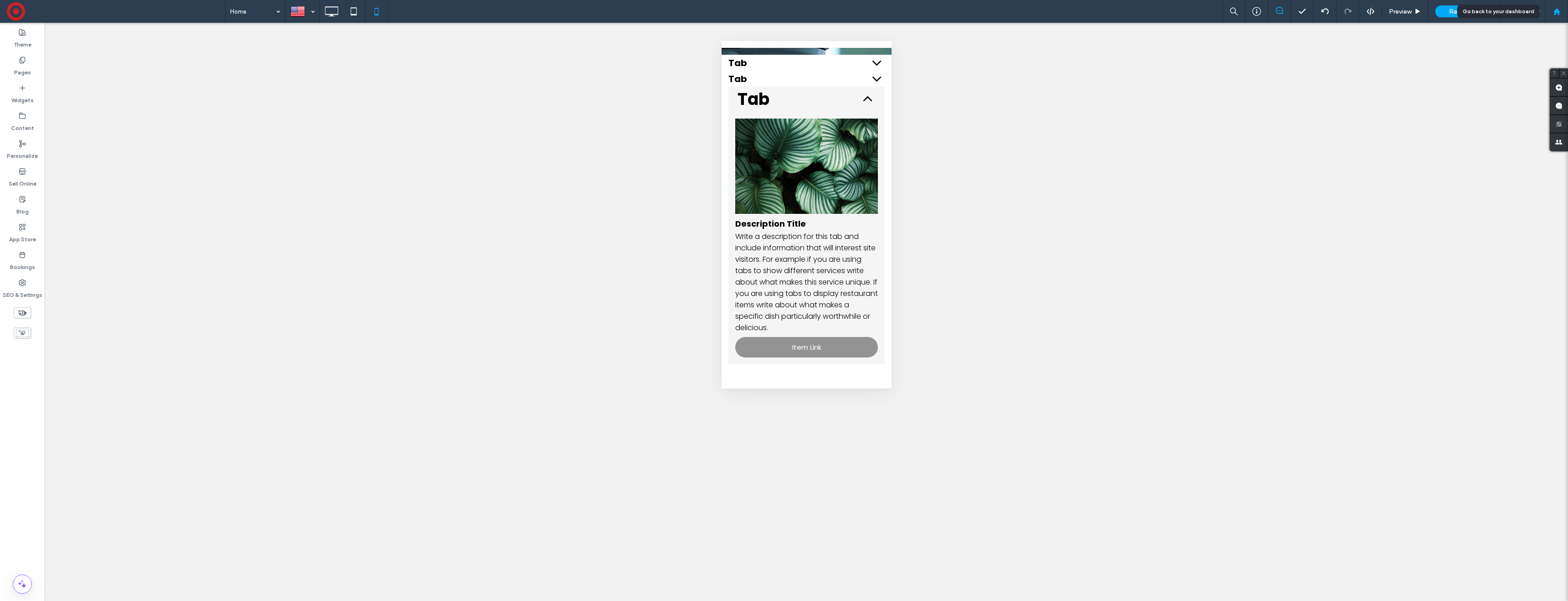
click at [1559, 15] on use at bounding box center [1556, 11] width 7 height 7
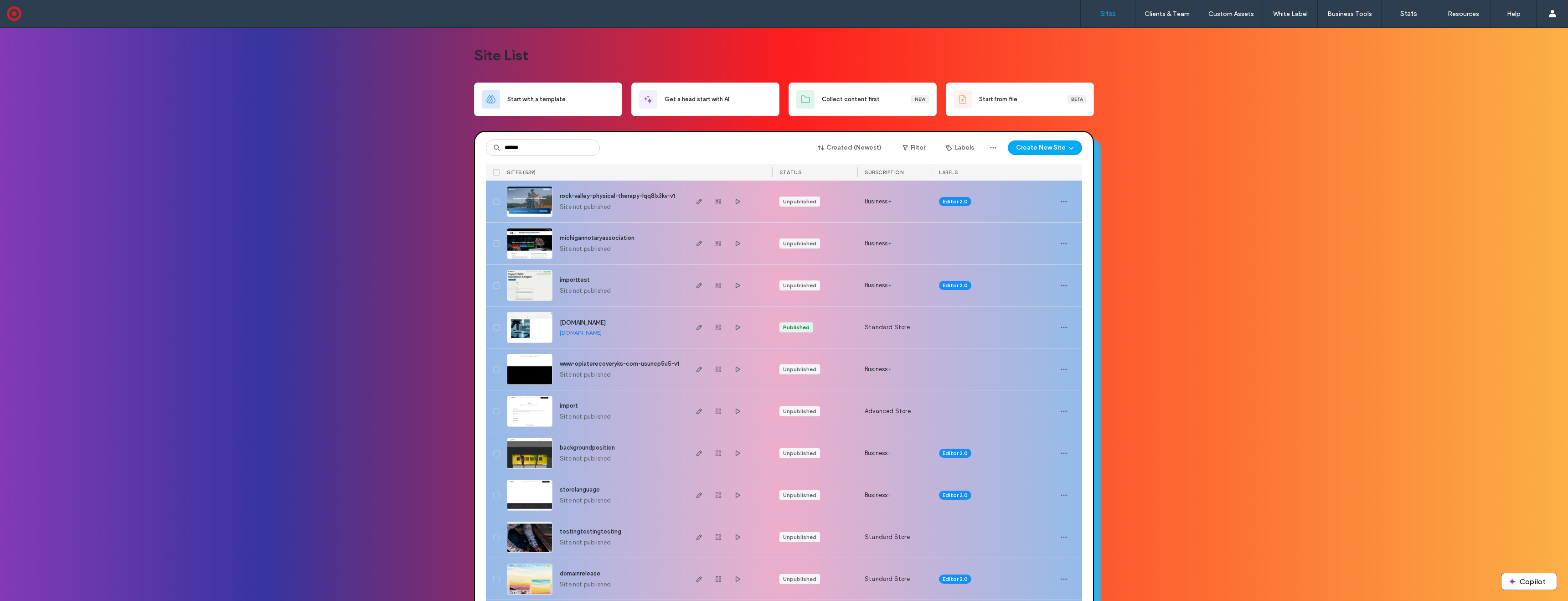
type input "******"
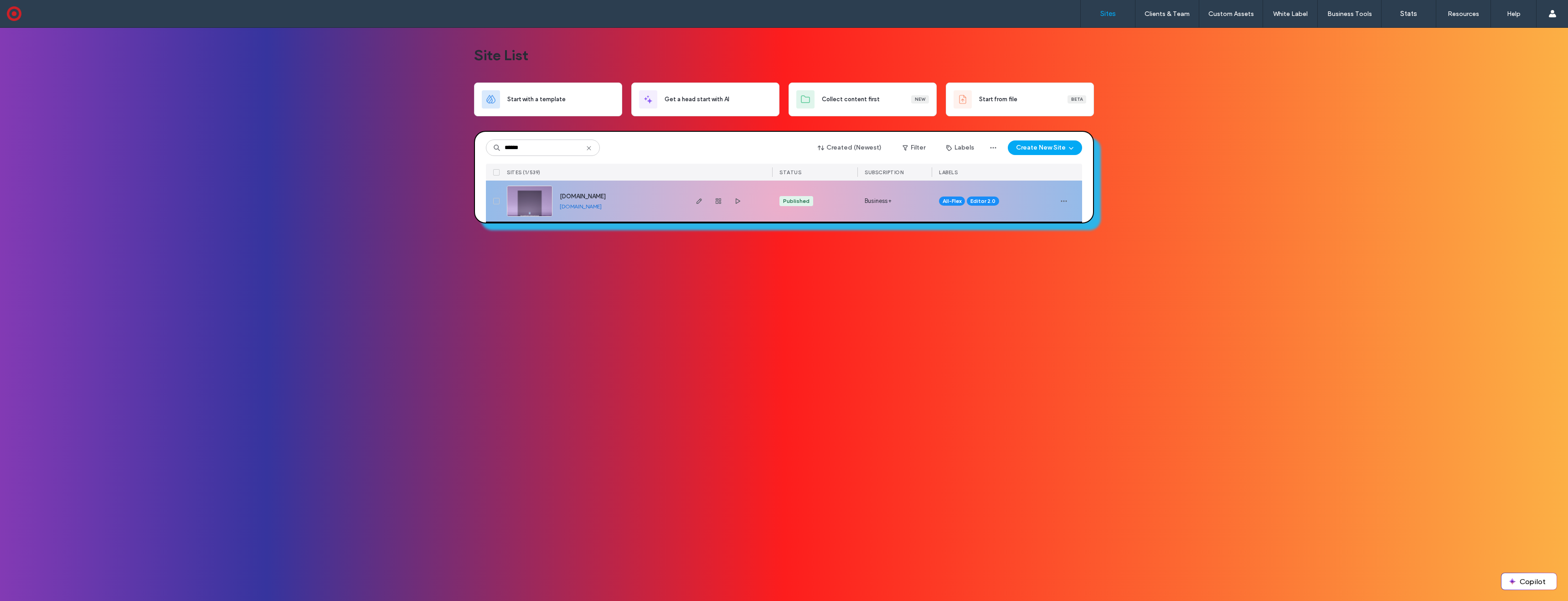
click at [528, 203] on img at bounding box center [529, 217] width 44 height 62
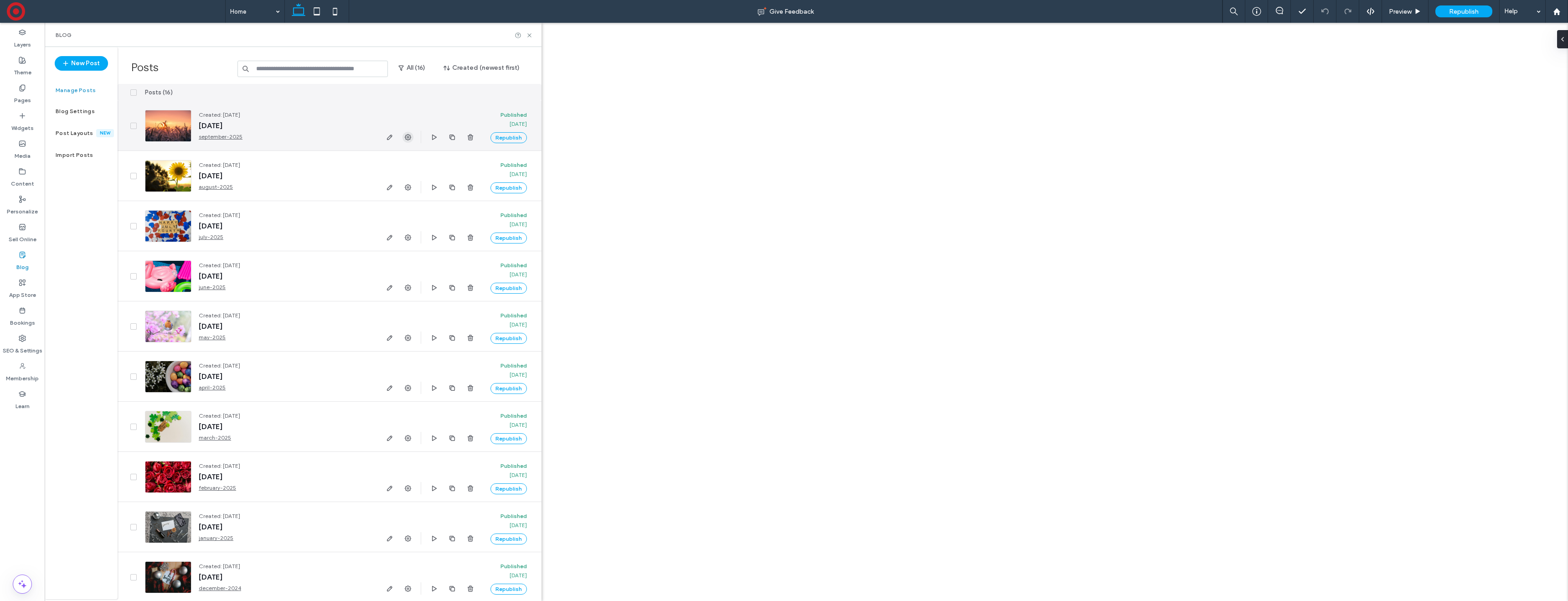
click at [408, 138] on use "button" at bounding box center [408, 137] width 6 height 6
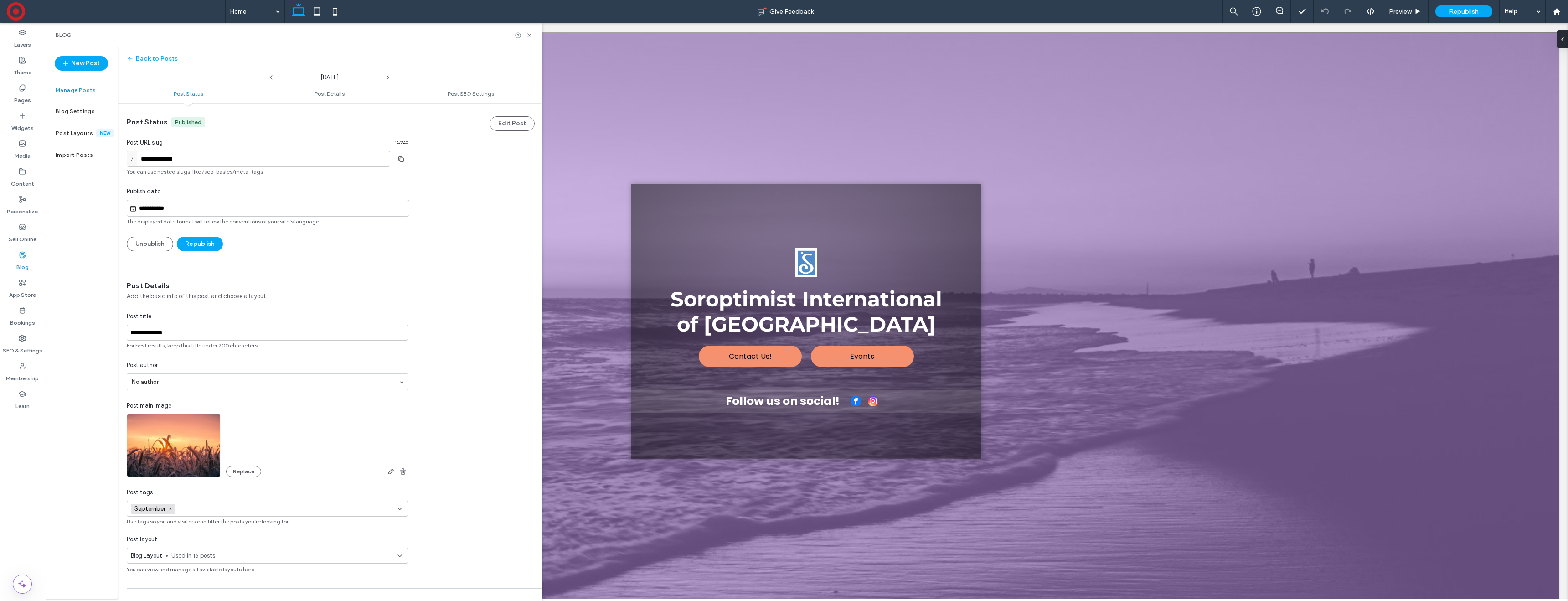
scroll to position [1, 0]
click at [76, 60] on button "New Post" at bounding box center [82, 63] width 54 height 15
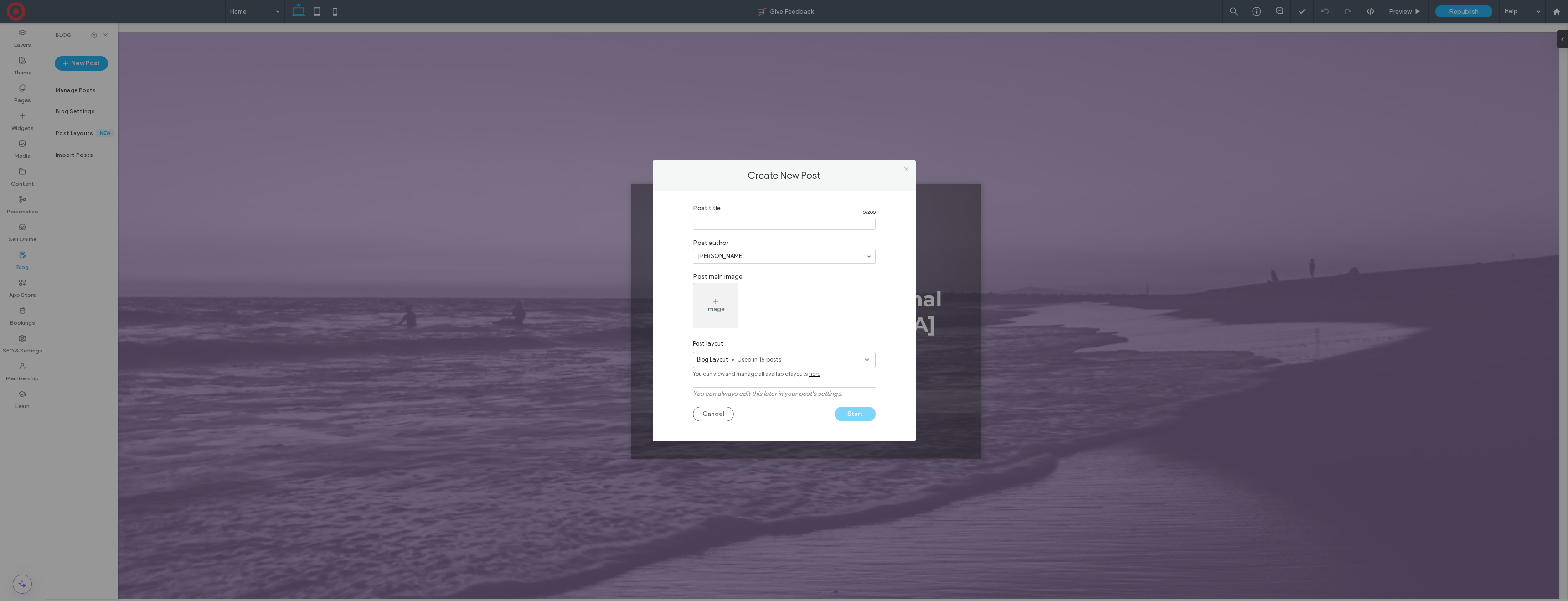
drag, startPoint x: 782, startPoint y: 253, endPoint x: 782, endPoint y: 259, distance: 6.0
click at [758, 227] on input "Post title" at bounding box center [784, 223] width 183 height 12
type input "*******"
click at [813, 328] on div "Image" at bounding box center [784, 305] width 183 height 46
click at [850, 416] on button "Start" at bounding box center [855, 414] width 41 height 15
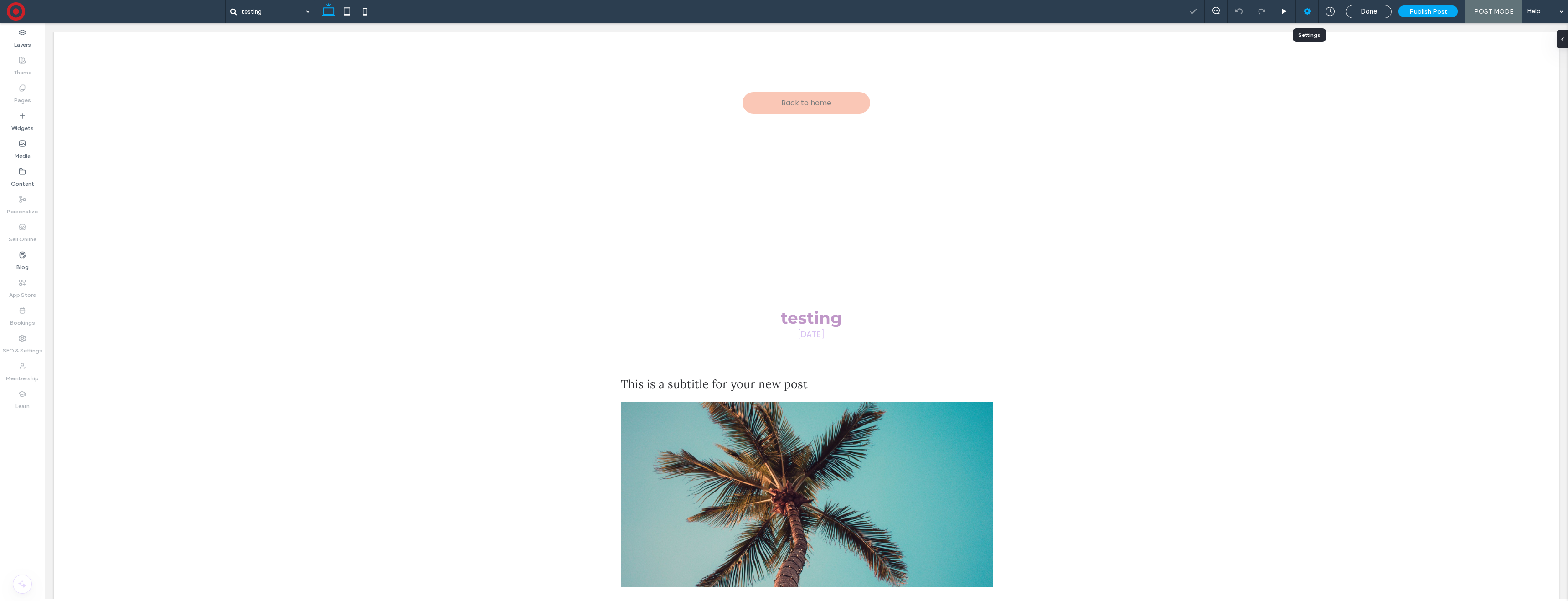
click at [1307, 7] on icon at bounding box center [1307, 11] width 9 height 9
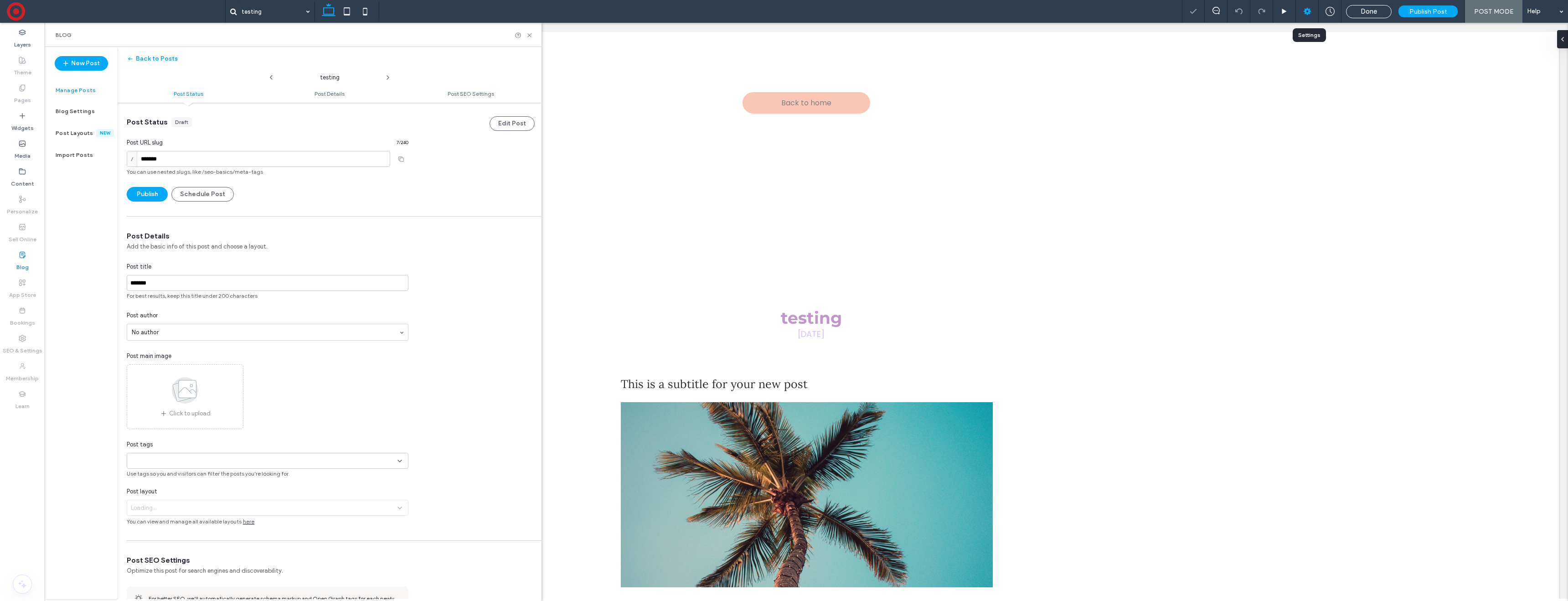
scroll to position [1, 0]
click at [144, 191] on button "Publish" at bounding box center [147, 194] width 41 height 15
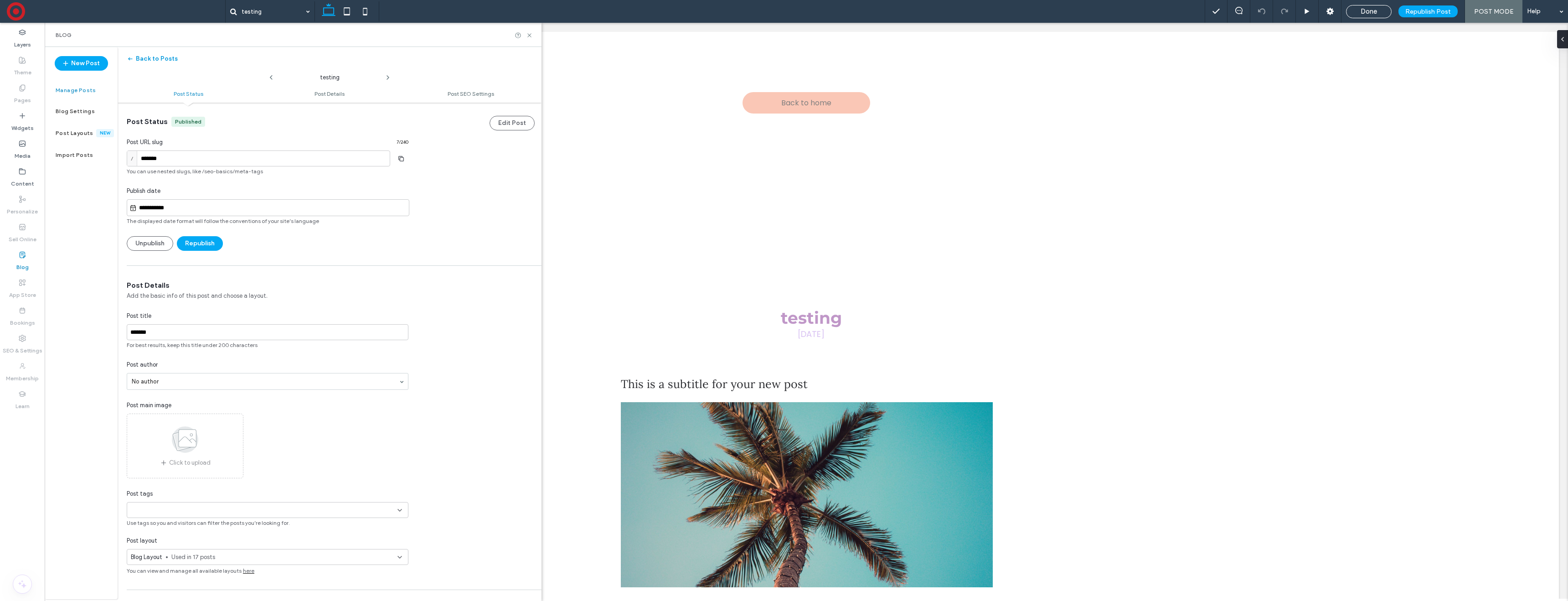
click at [148, 55] on button "Back to Posts" at bounding box center [152, 59] width 51 height 15
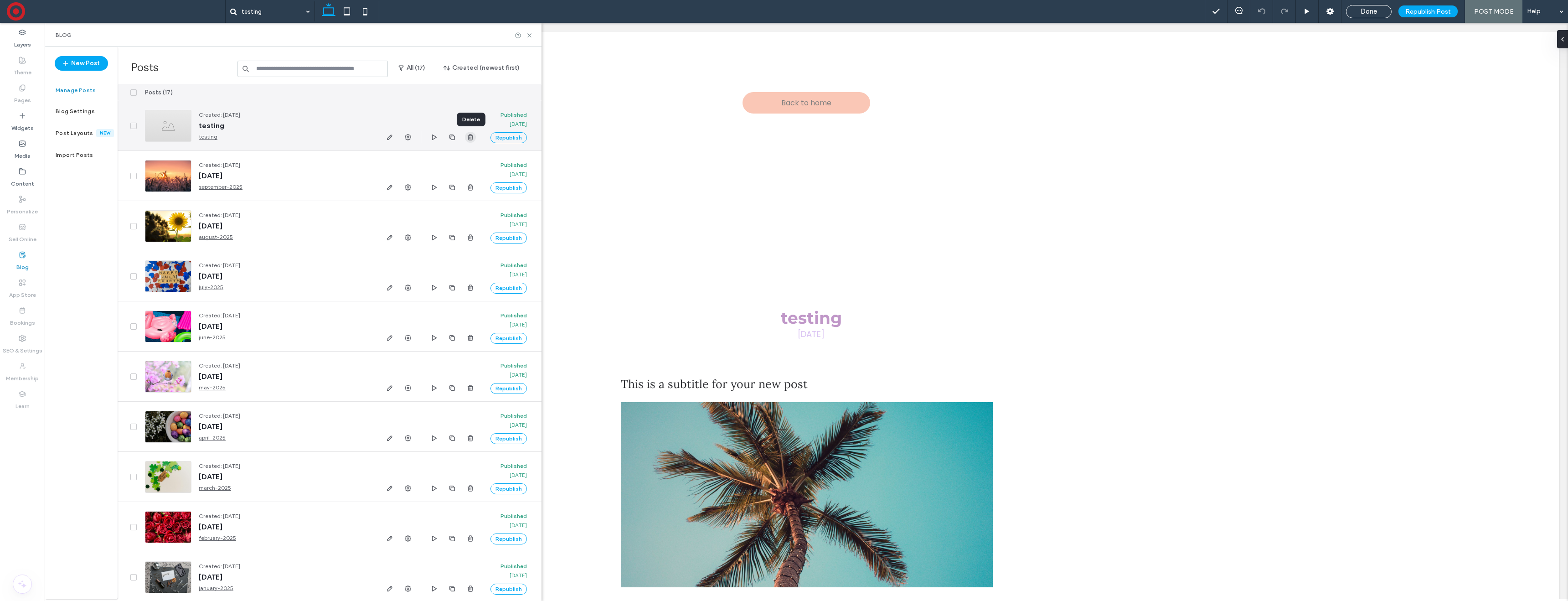
click at [469, 137] on icon "button" at bounding box center [471, 137] width 7 height 7
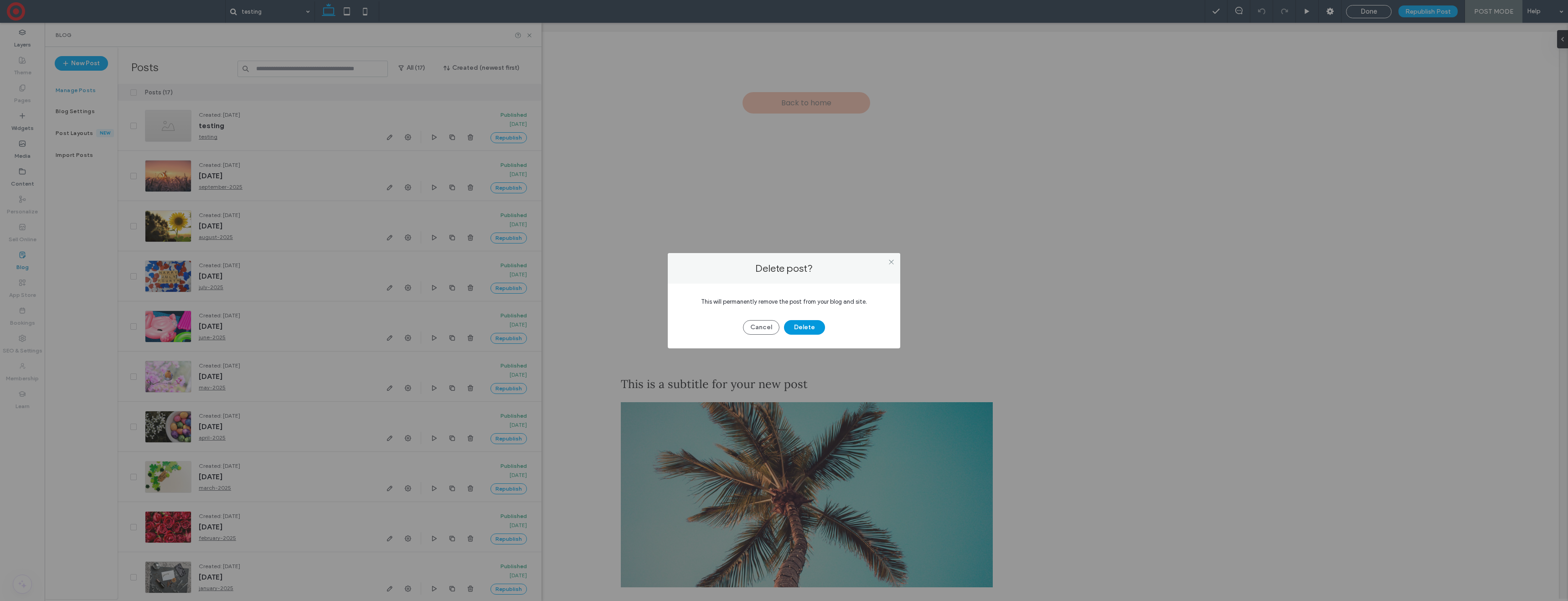
click at [805, 326] on button "Delete" at bounding box center [804, 328] width 41 height 15
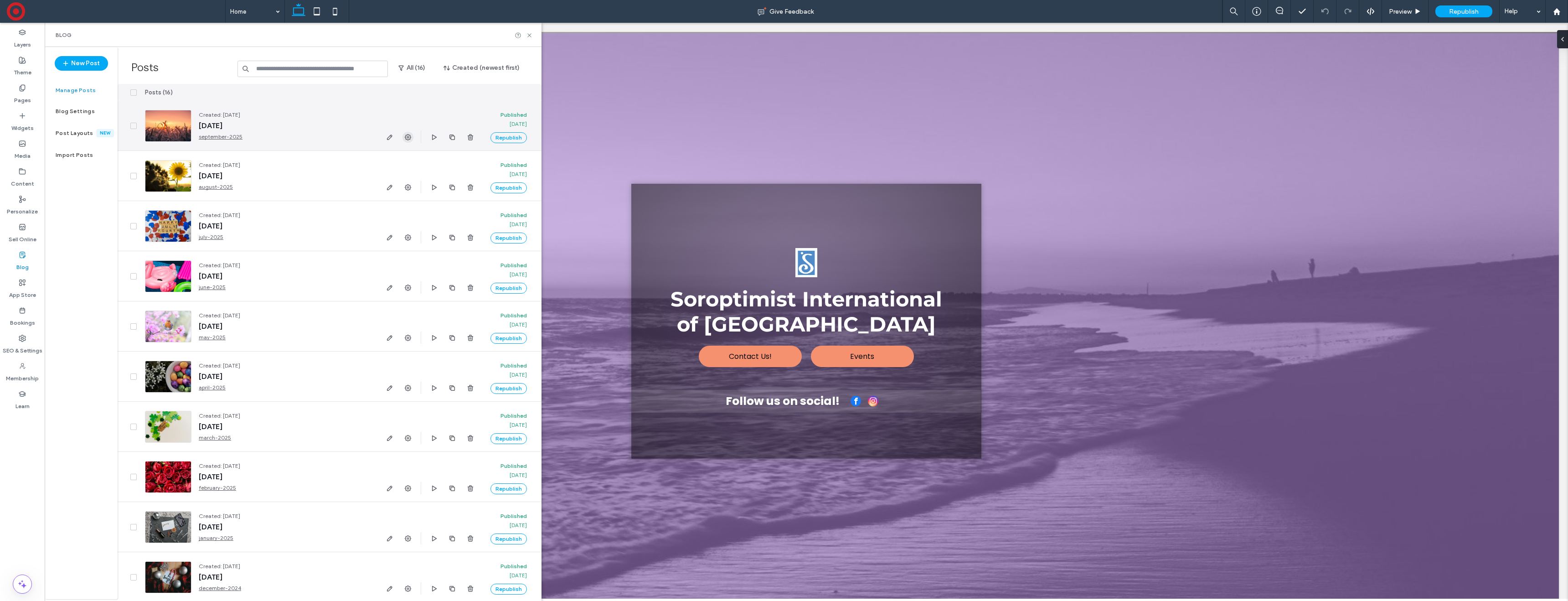
click at [407, 137] on icon "button" at bounding box center [408, 137] width 7 height 7
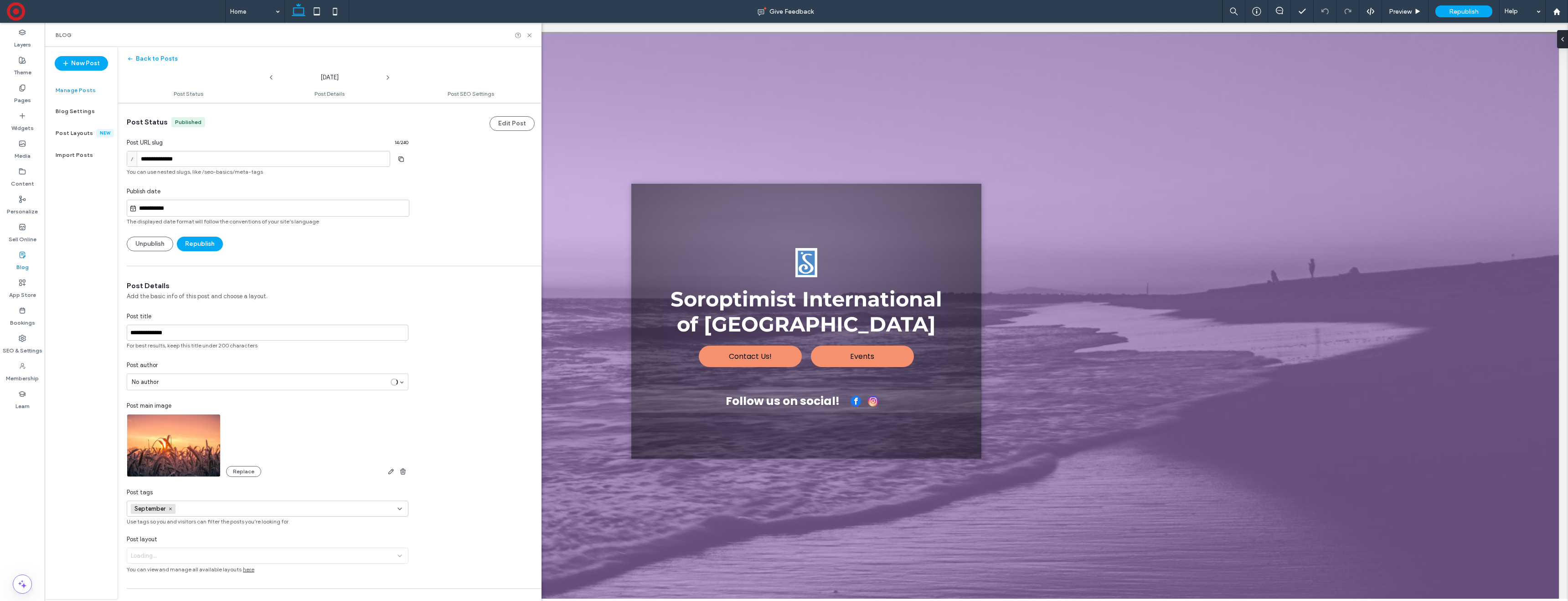
scroll to position [1, 0]
click at [1554, 10] on use at bounding box center [1556, 11] width 7 height 7
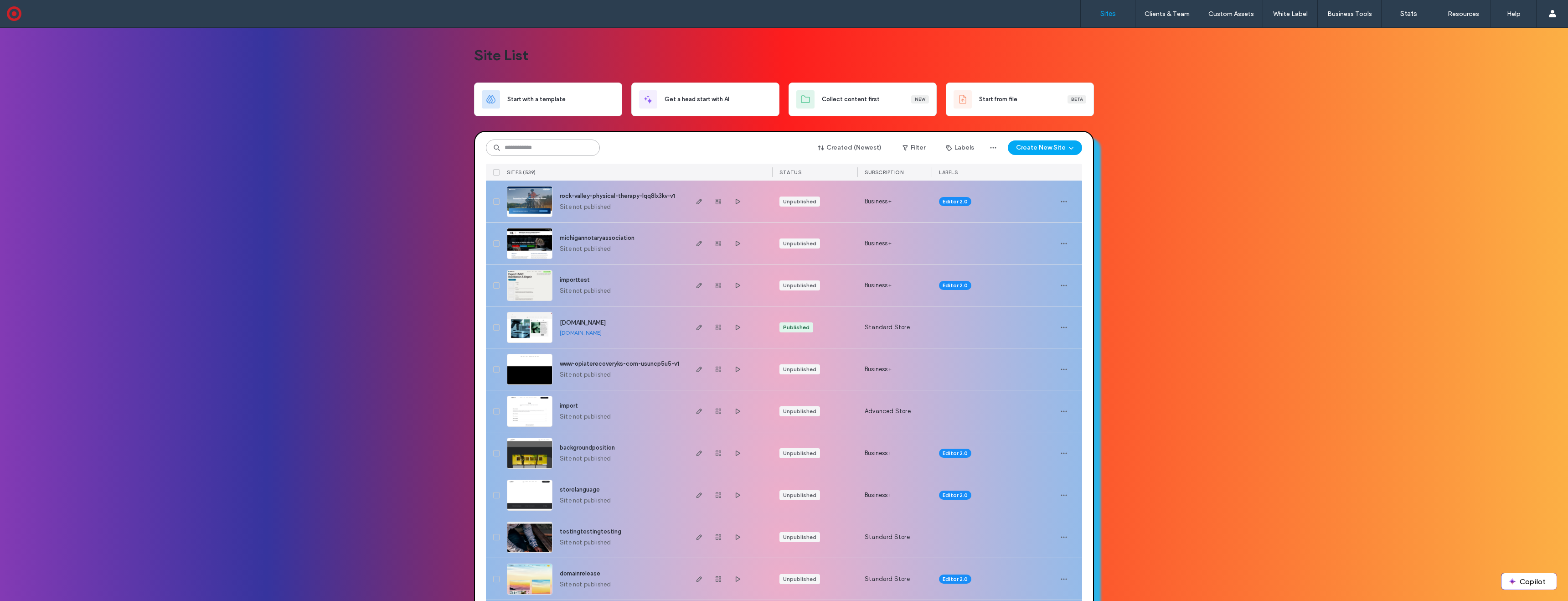
click at [534, 146] on input at bounding box center [542, 147] width 114 height 16
type input "****"
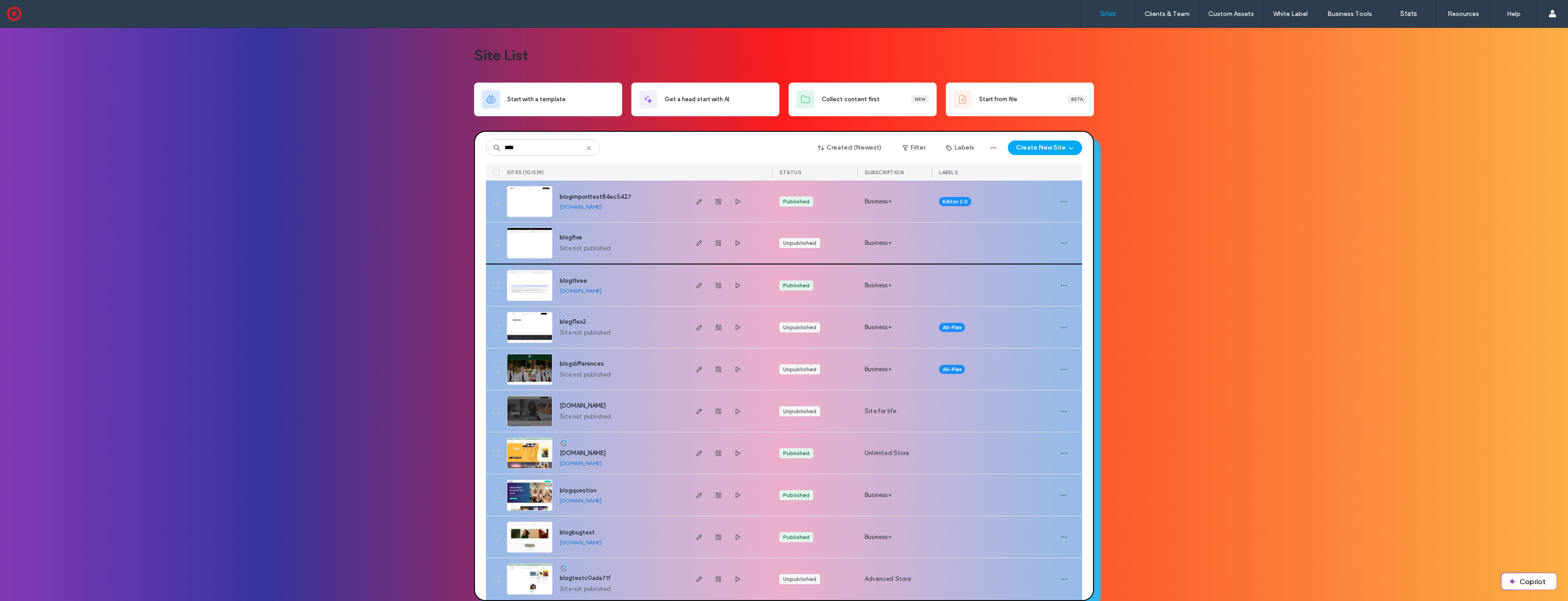
click at [536, 244] on img at bounding box center [529, 259] width 44 height 62
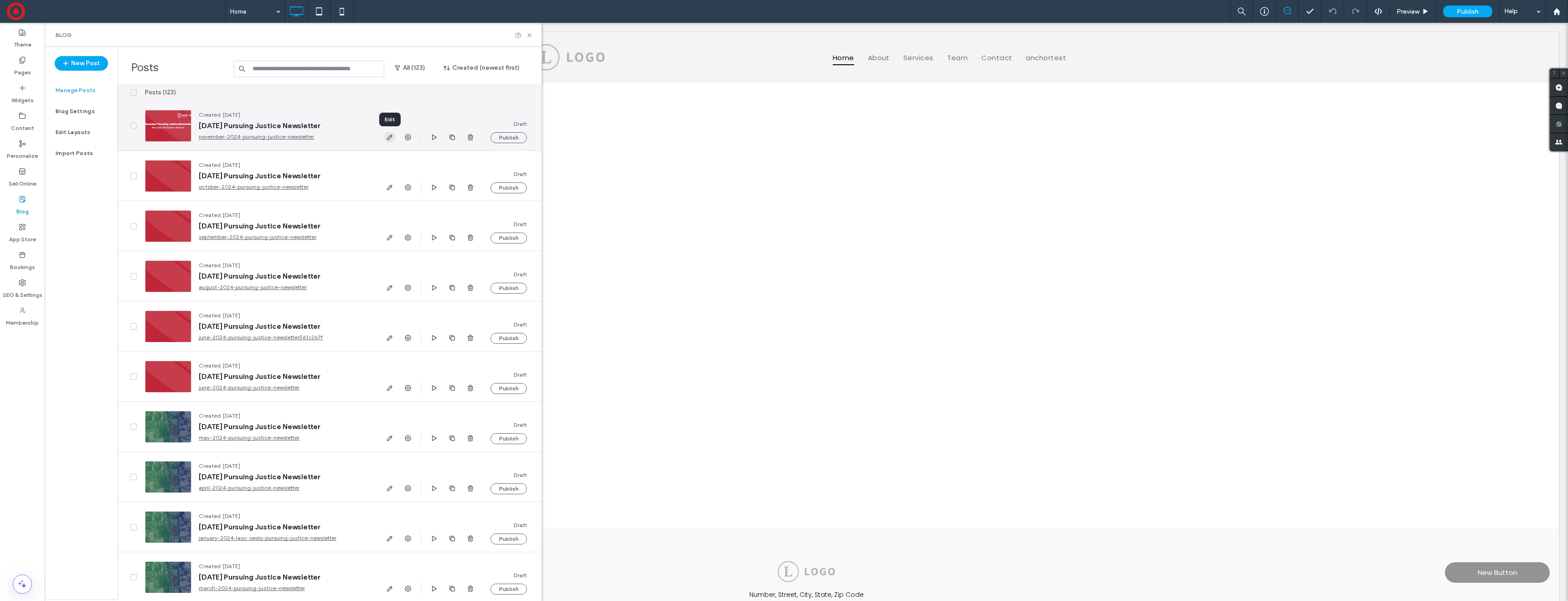
click at [387, 138] on icon "button" at bounding box center [390, 137] width 7 height 7
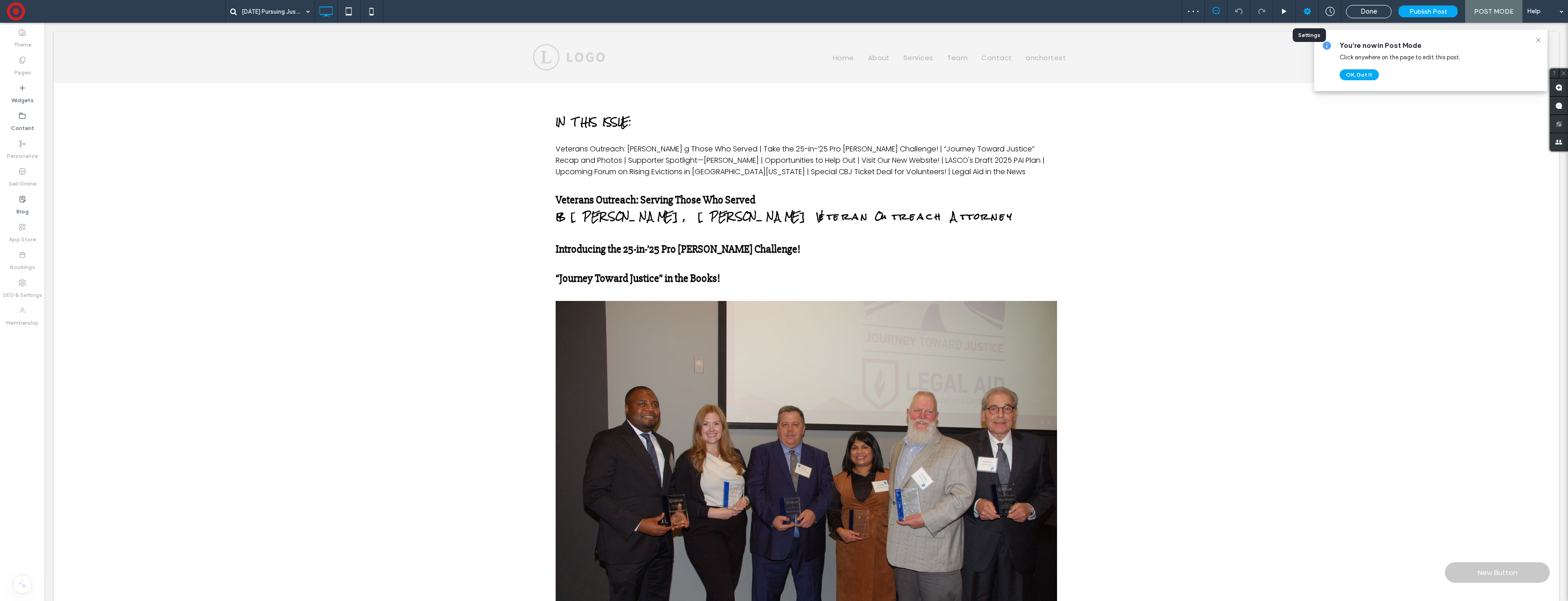
click at [1306, 10] on icon at bounding box center [1307, 11] width 9 height 9
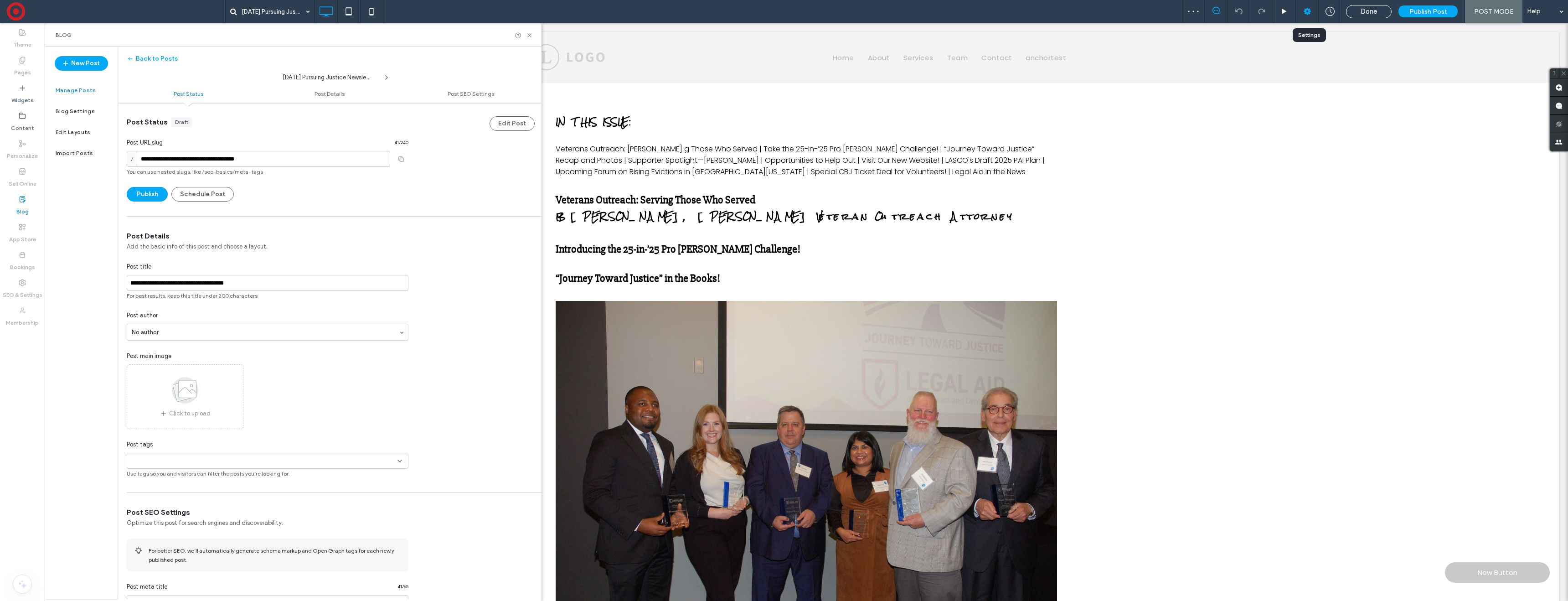
scroll to position [1, 0]
